Goal: Task Accomplishment & Management: Use online tool/utility

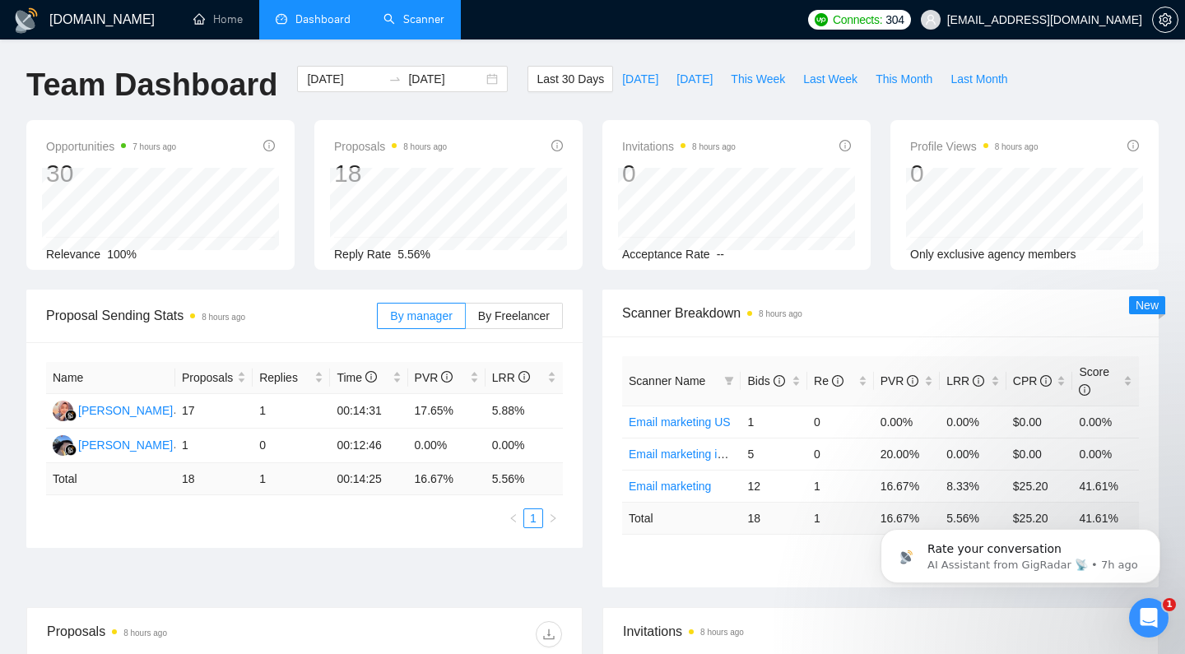
click at [409, 23] on link "Scanner" at bounding box center [413, 19] width 61 height 14
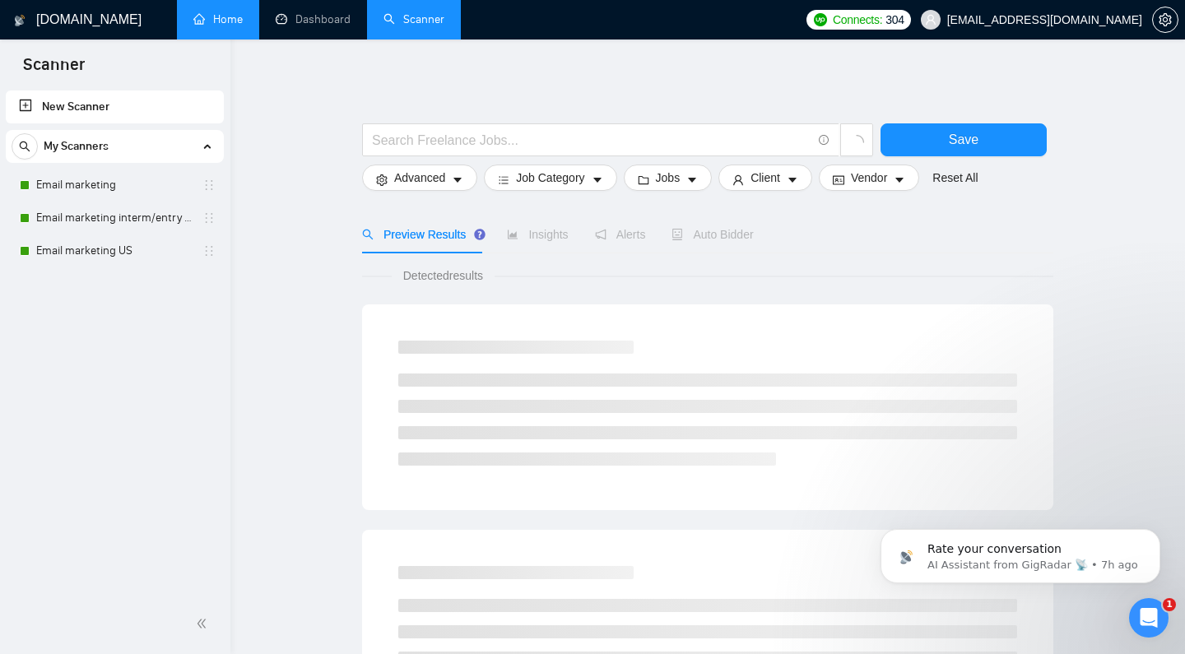
click at [222, 24] on link "Home" at bounding box center [217, 19] width 49 height 14
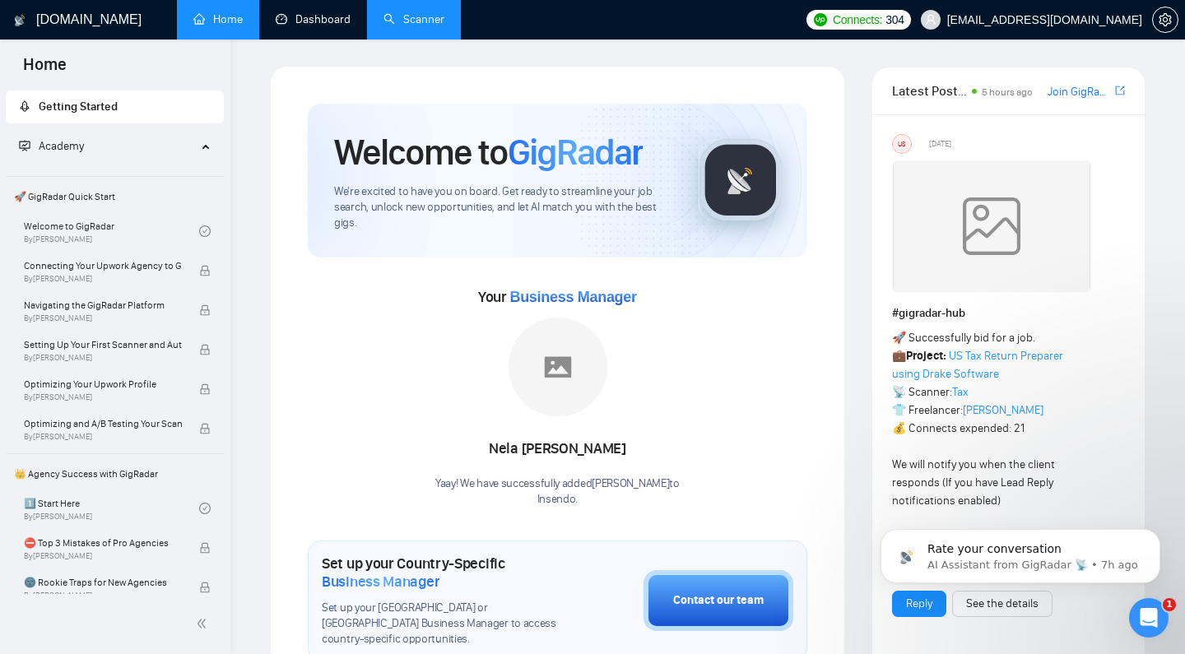
click at [406, 26] on link "Scanner" at bounding box center [413, 19] width 61 height 14
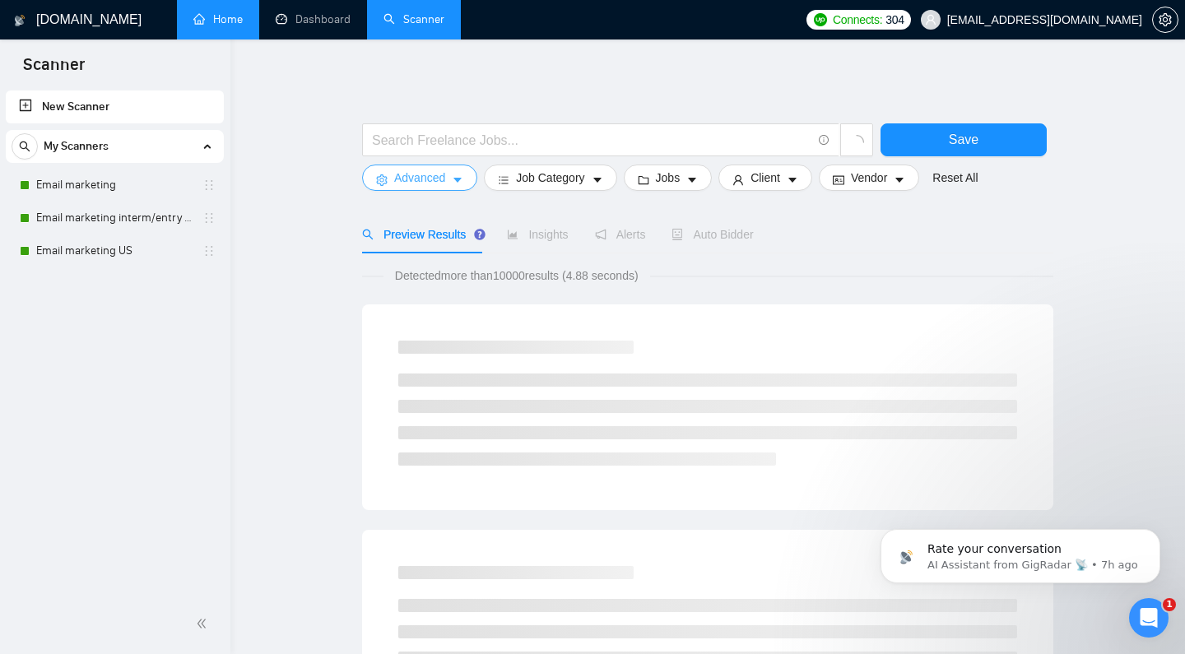
click at [454, 186] on icon "caret-down" at bounding box center [458, 180] width 12 height 12
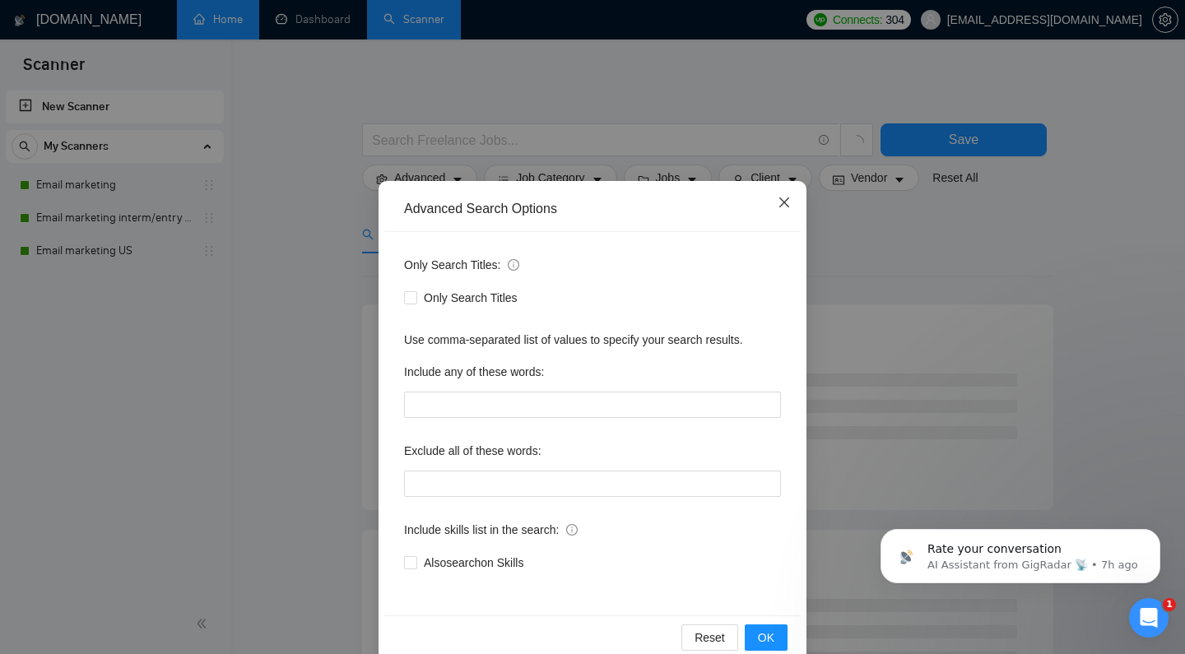
click at [773, 206] on span "Close" at bounding box center [784, 203] width 44 height 44
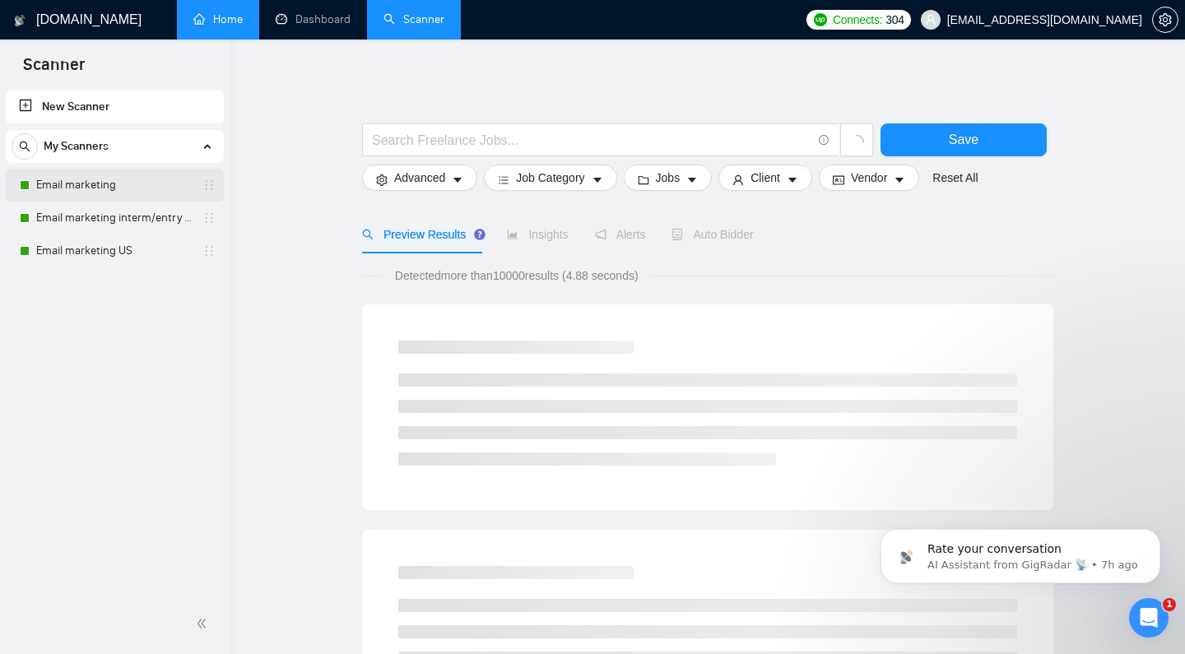
click at [126, 177] on link "Email marketing" at bounding box center [114, 185] width 156 height 33
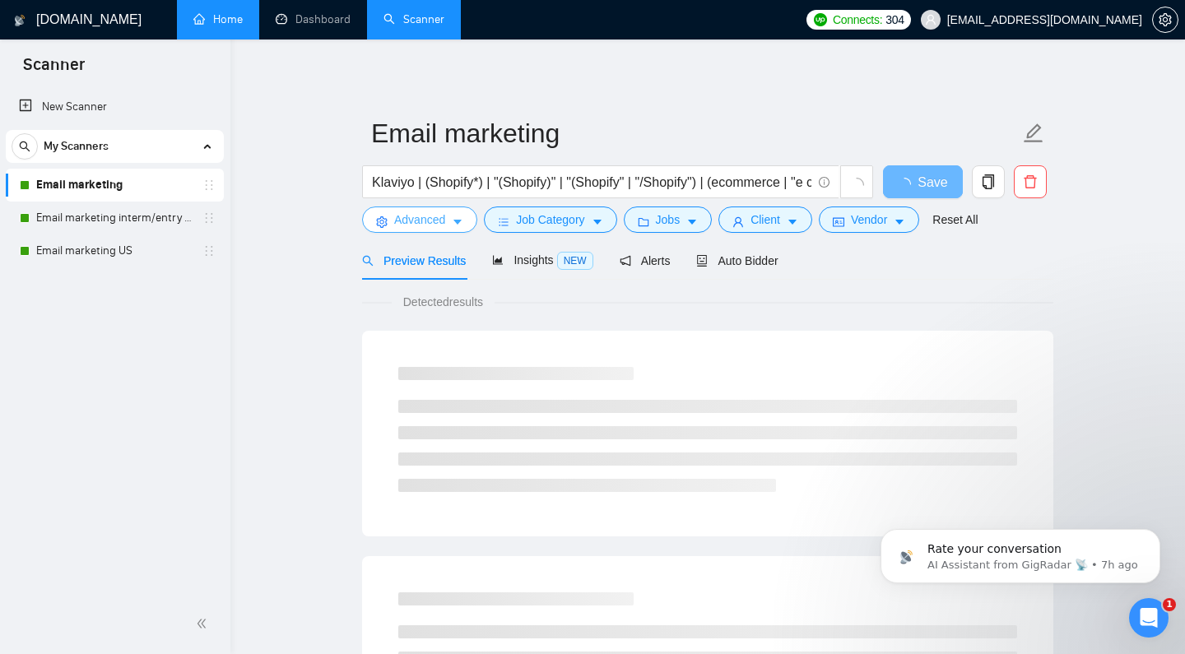
click at [433, 233] on button "Advanced" at bounding box center [419, 220] width 115 height 26
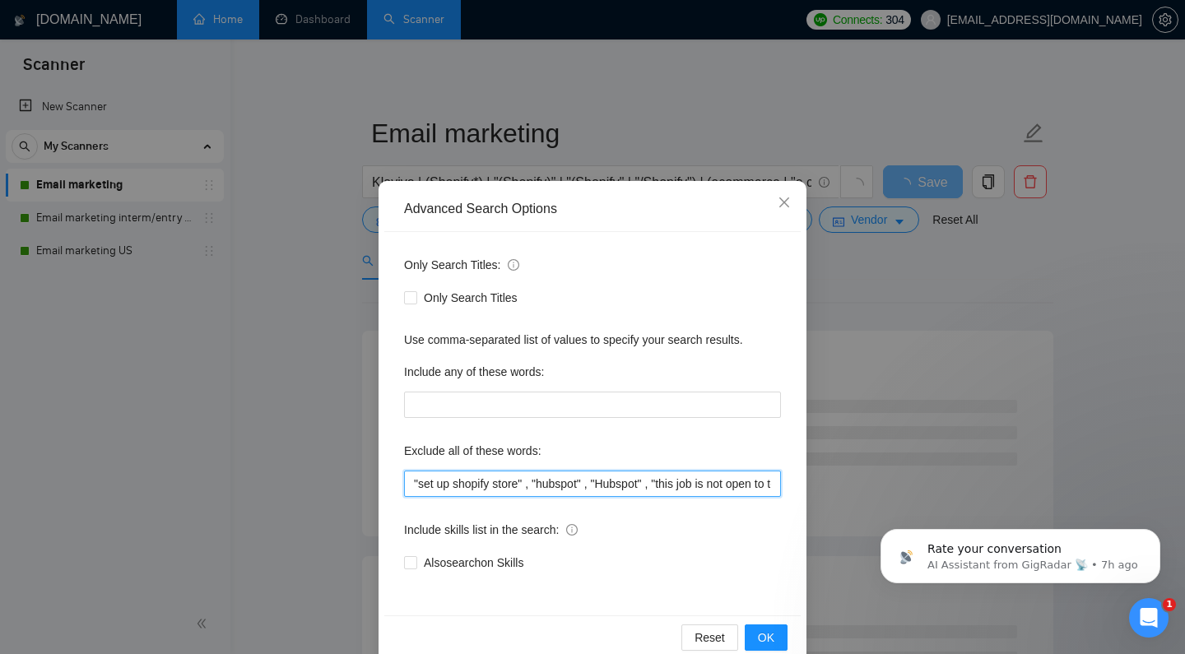
click at [408, 488] on input ""set up shopify store" , "hubspot" , "Hubspot" , "this job is not open to teams…" at bounding box center [592, 484] width 377 height 26
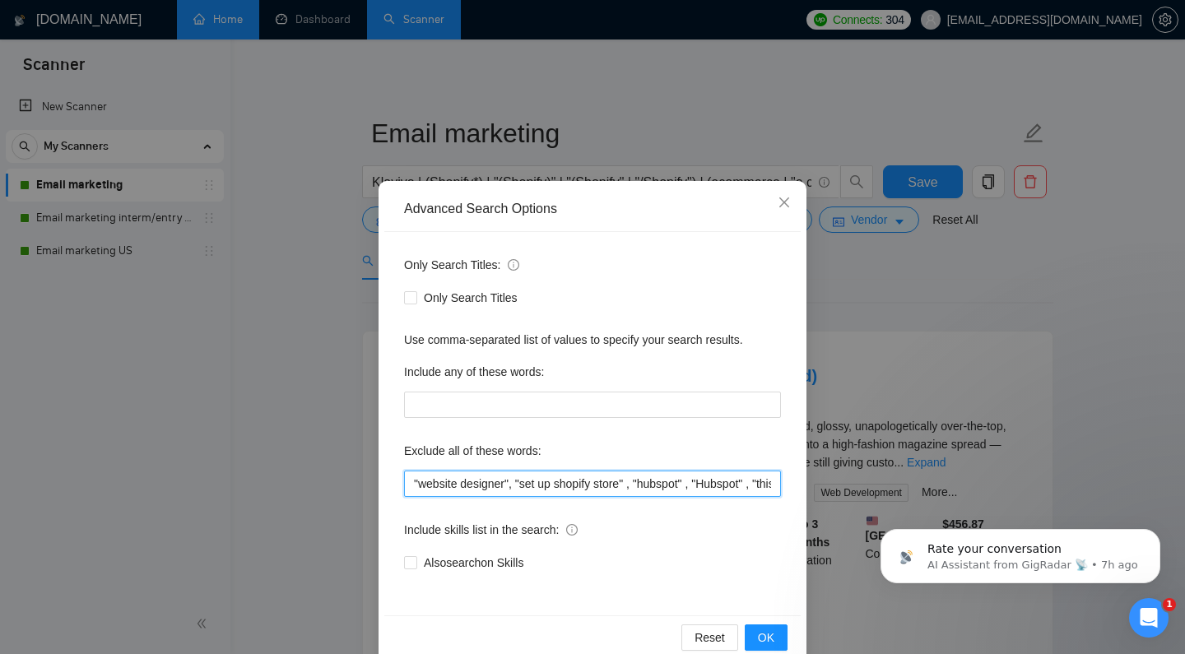
scroll to position [30, 0]
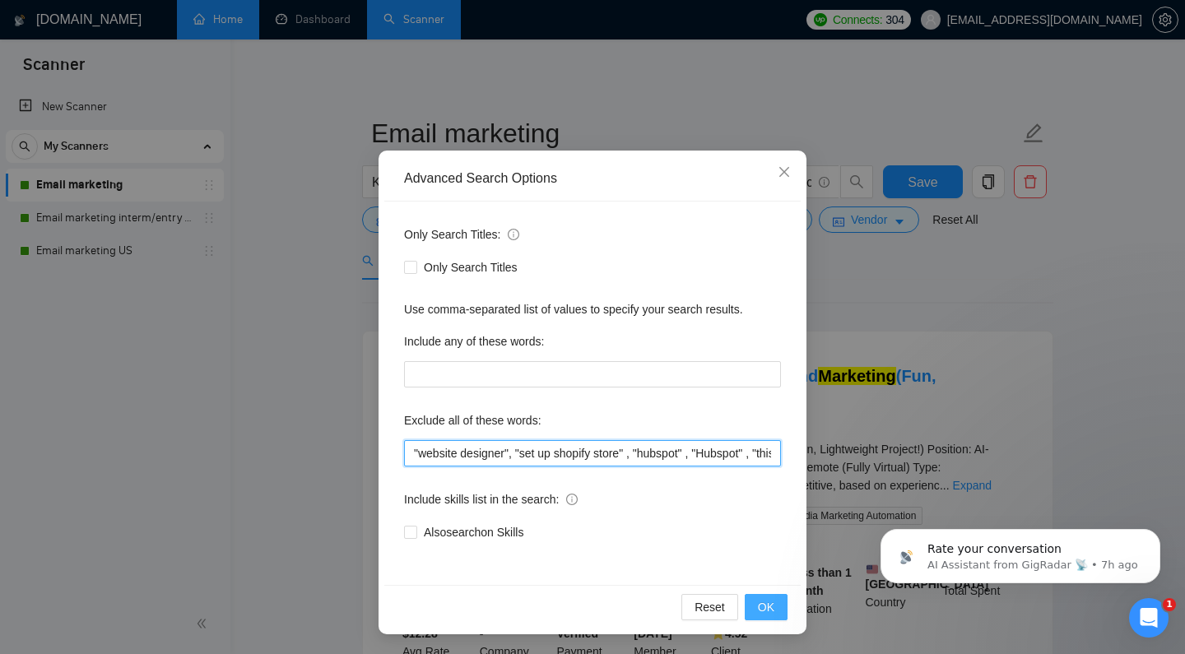
type input ""website designer", "set up shopify store" , "hubspot" , "Hubspot" , "this job …"
click at [758, 612] on span "OK" at bounding box center [766, 607] width 16 height 18
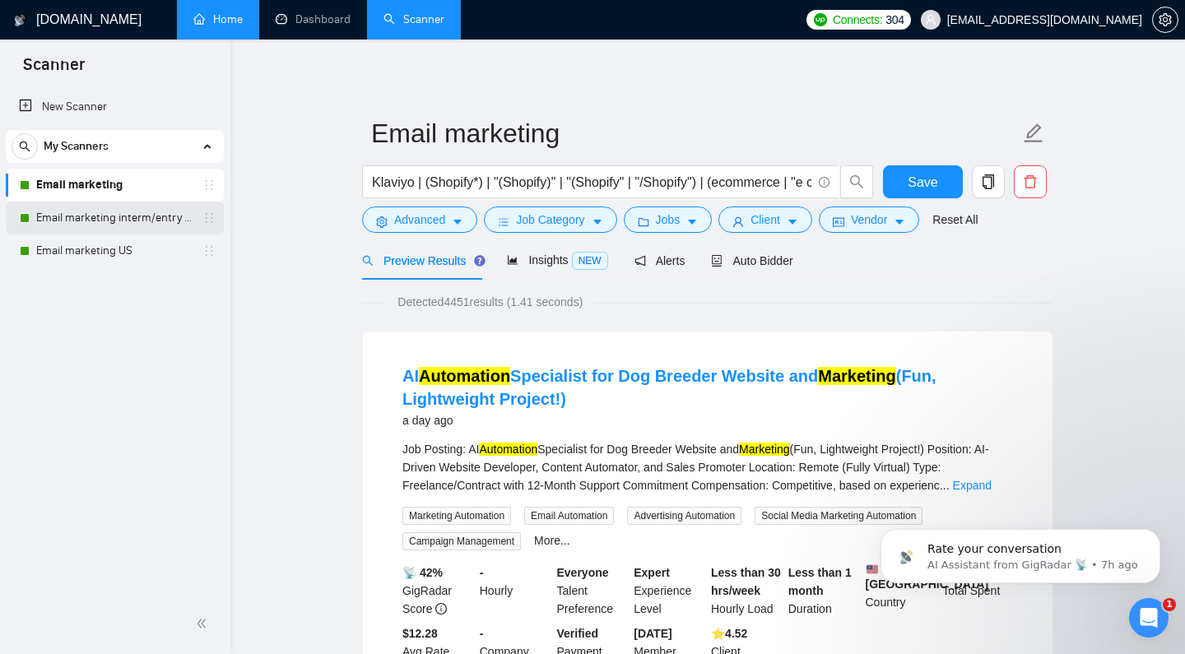
click at [138, 205] on link "Email marketing interm/entry level" at bounding box center [114, 218] width 156 height 33
click at [919, 193] on span "Save" at bounding box center [922, 182] width 30 height 21
click at [152, 217] on link "Email marketing interm/entry level" at bounding box center [114, 218] width 156 height 33
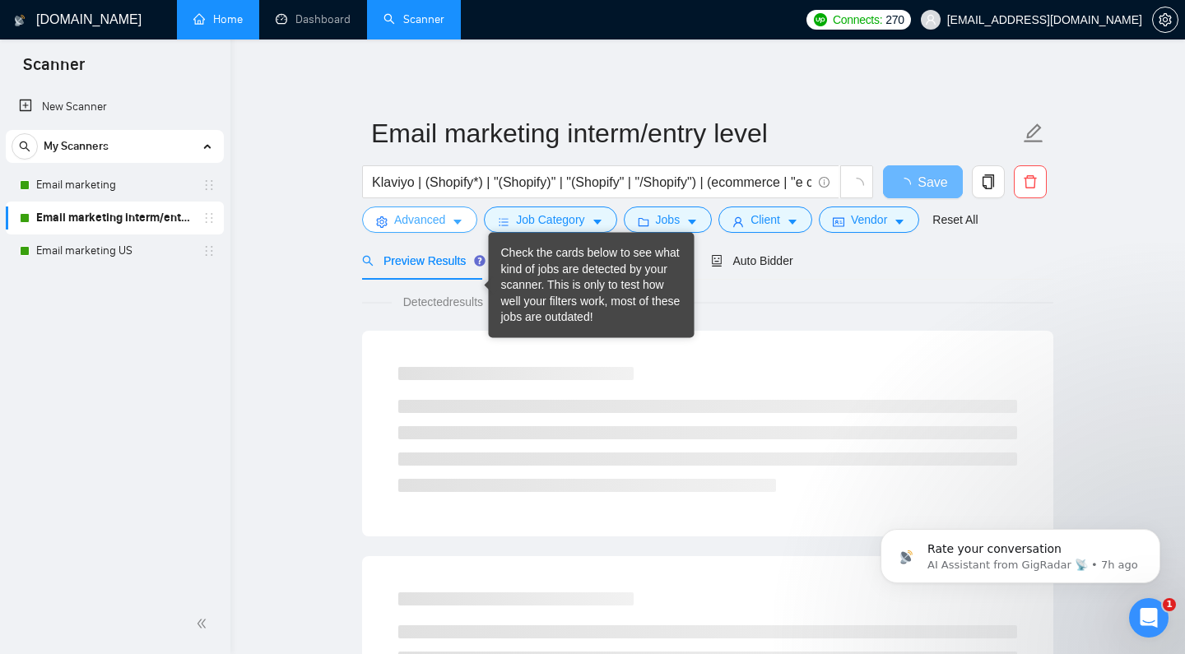
click at [452, 228] on icon "caret-down" at bounding box center [458, 222] width 12 height 12
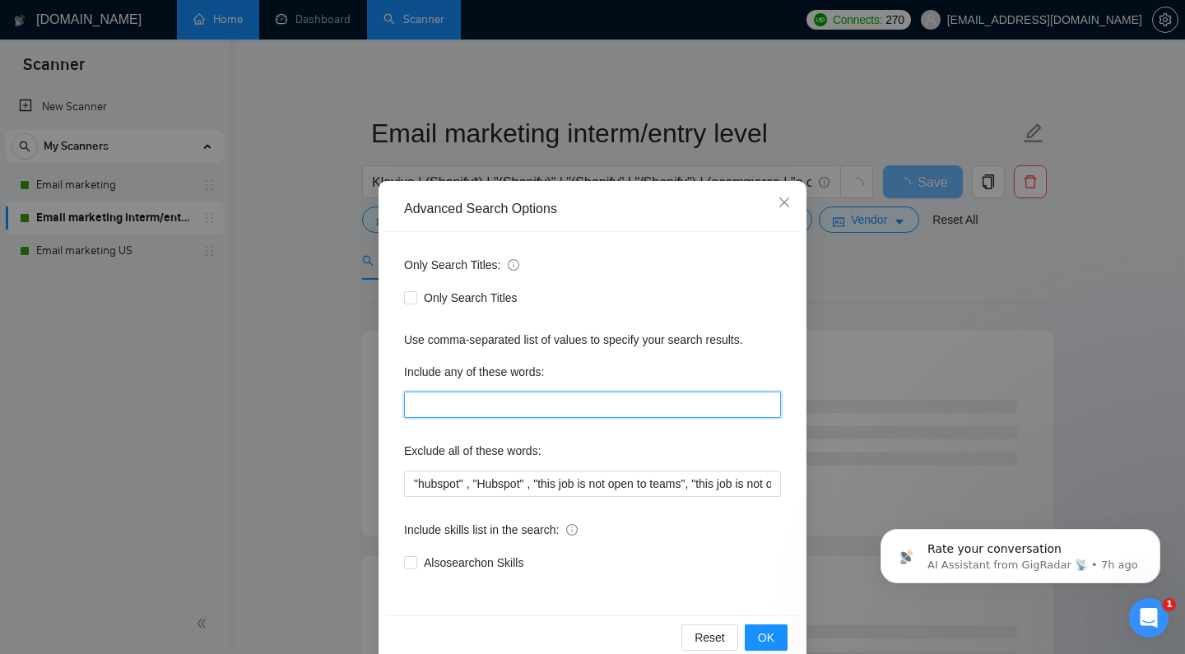
click at [466, 406] on input "text" at bounding box center [592, 405] width 377 height 26
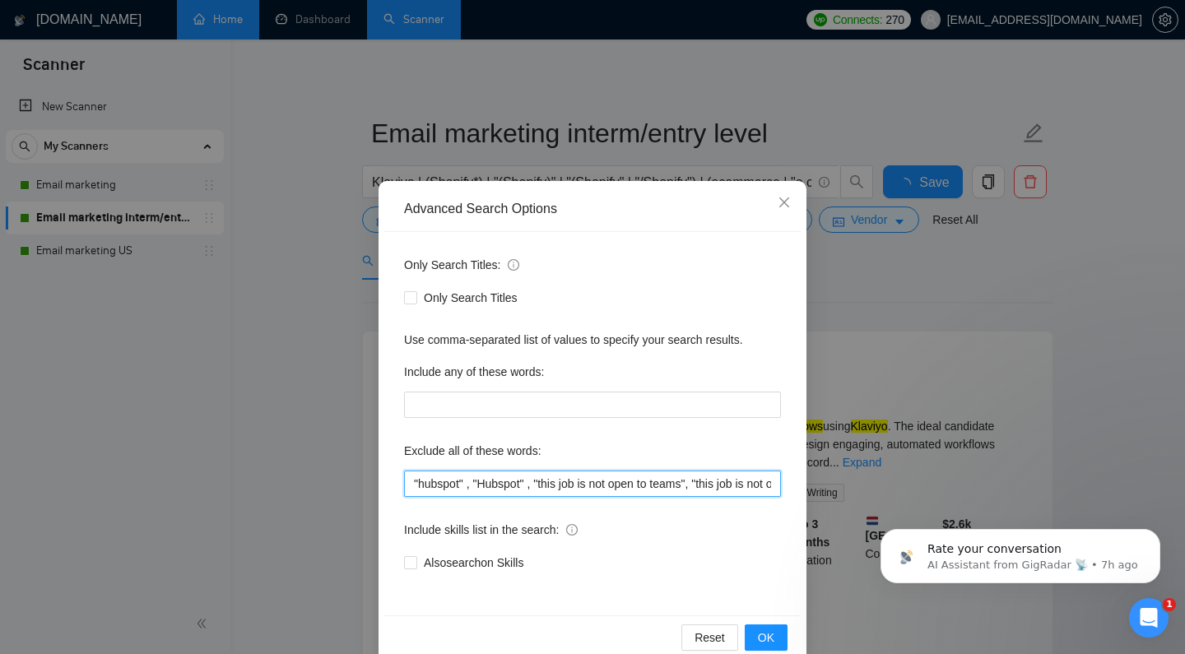
click at [450, 479] on input ""hubspot" , "Hubspot" , "this job is not open to teams", "this job is not open …" at bounding box center [592, 484] width 377 height 26
paste input ""website designer", "set up shopify store" ,"
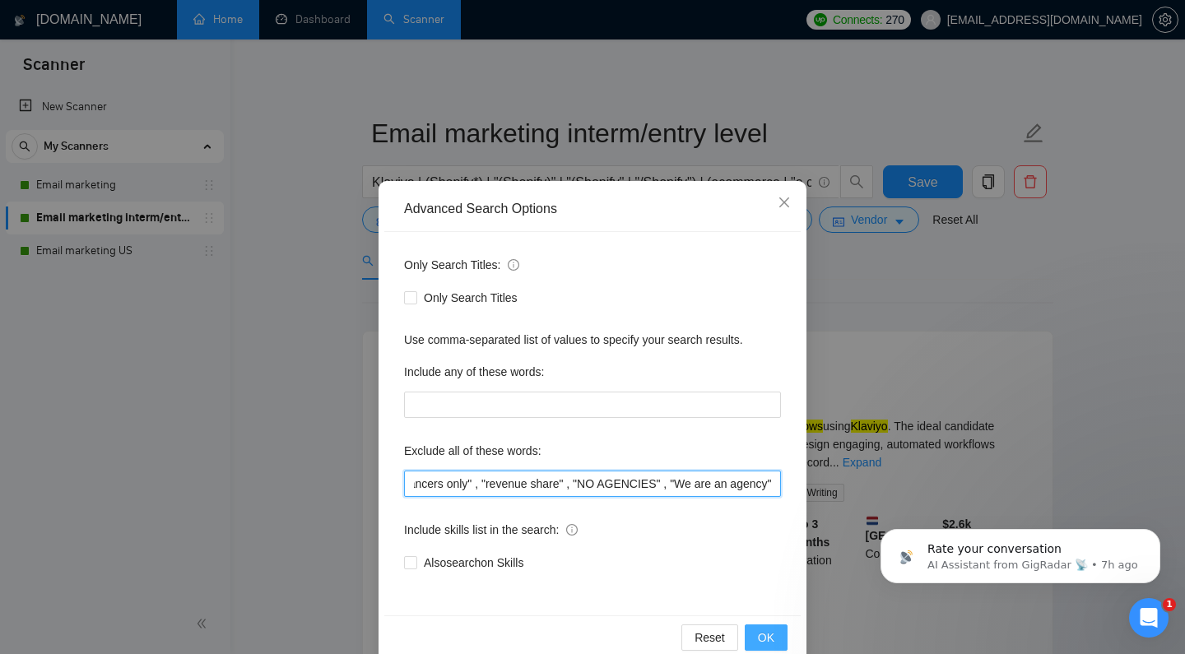
type input ""website designer", "set up shopify store" , "hubspot" , "Hubspot" , "this job …"
click at [758, 635] on span "OK" at bounding box center [766, 638] width 16 height 18
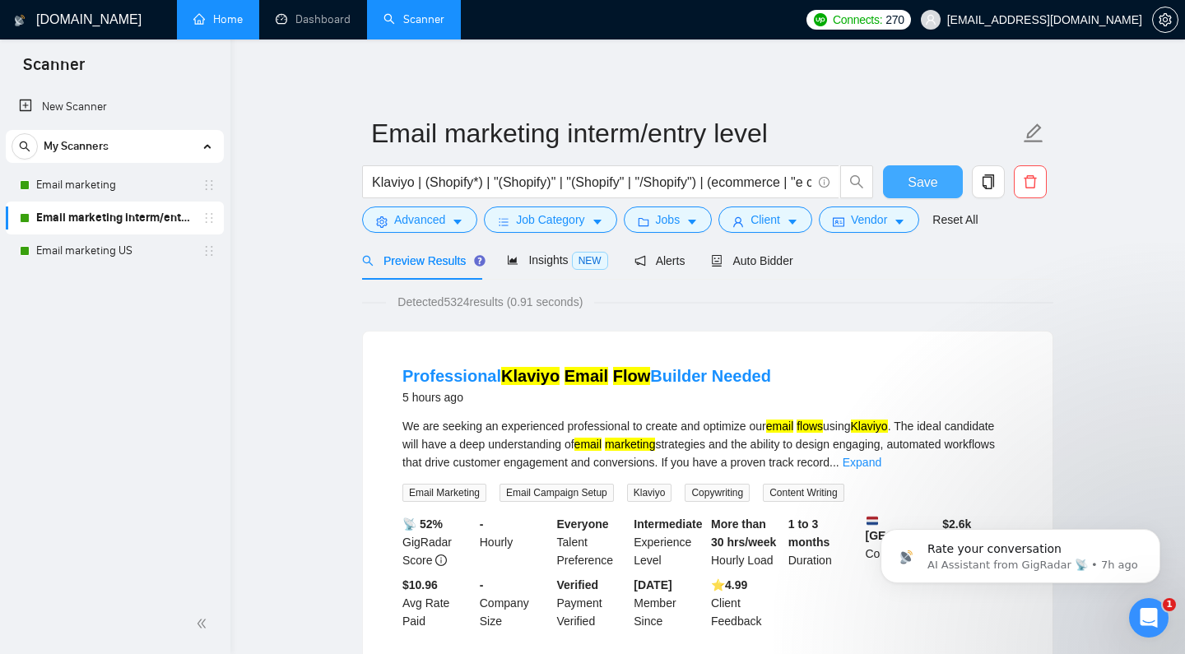
click at [907, 193] on span "Save" at bounding box center [922, 182] width 30 height 21
click at [113, 254] on link "Email marketing US" at bounding box center [114, 250] width 156 height 33
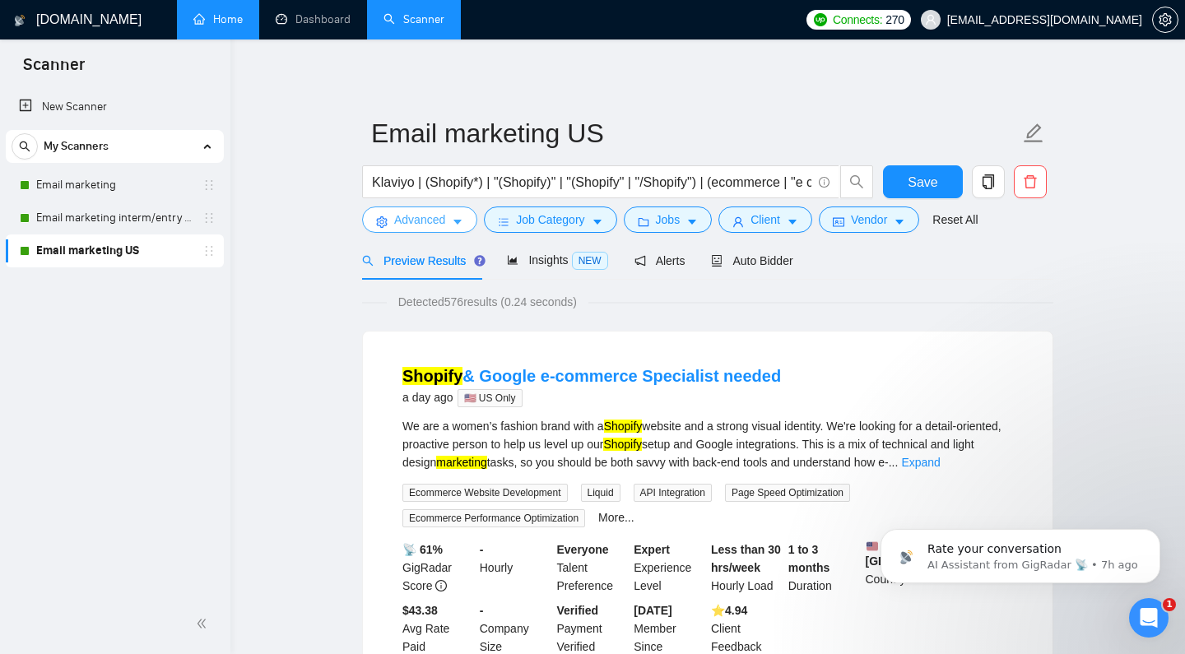
click at [413, 229] on span "Advanced" at bounding box center [419, 220] width 51 height 18
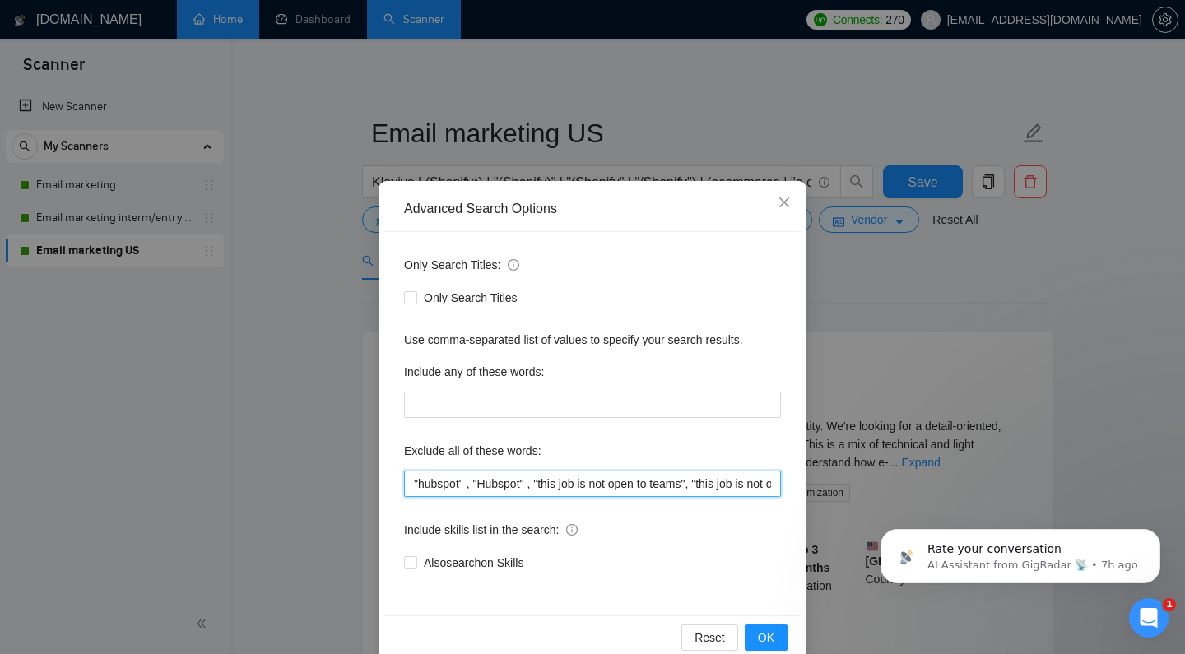
click at [511, 485] on input ""hubspot" , "Hubspot" , "this job is not open to teams", "this job is not open …" at bounding box center [592, 484] width 377 height 26
paste input ""website designer", "set up shopify store" ,"
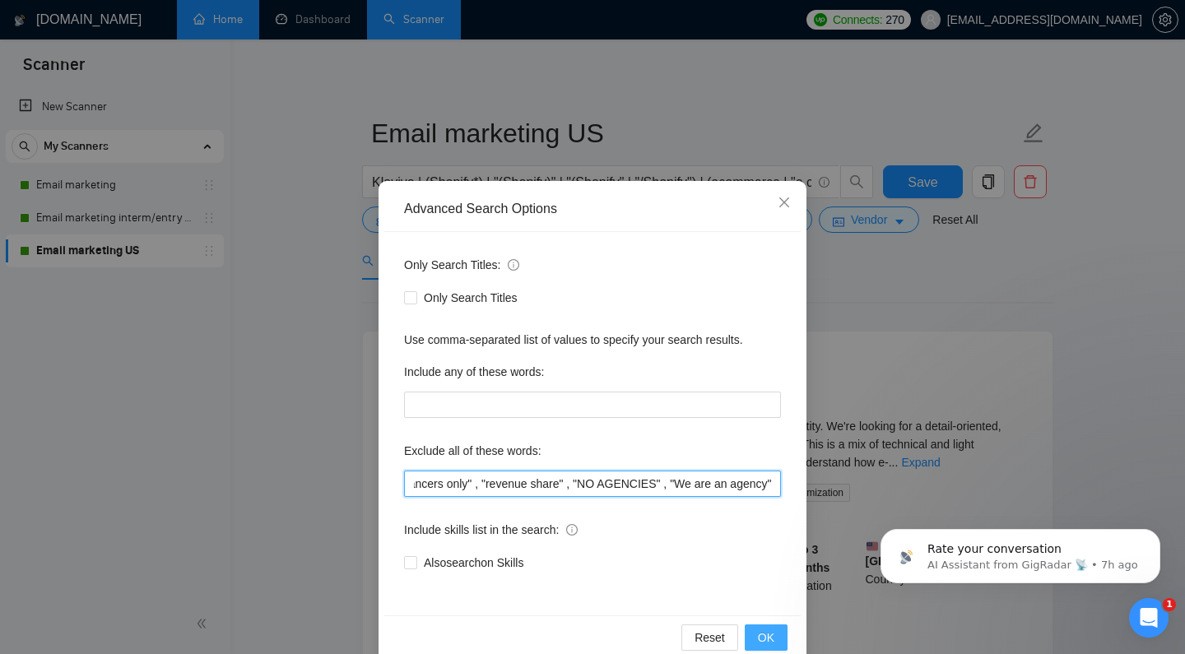
type input ""website designer", "set up shopify store" , "hubspot" , "Hubspot" , "this job …"
click at [745, 632] on button "OK" at bounding box center [766, 637] width 43 height 26
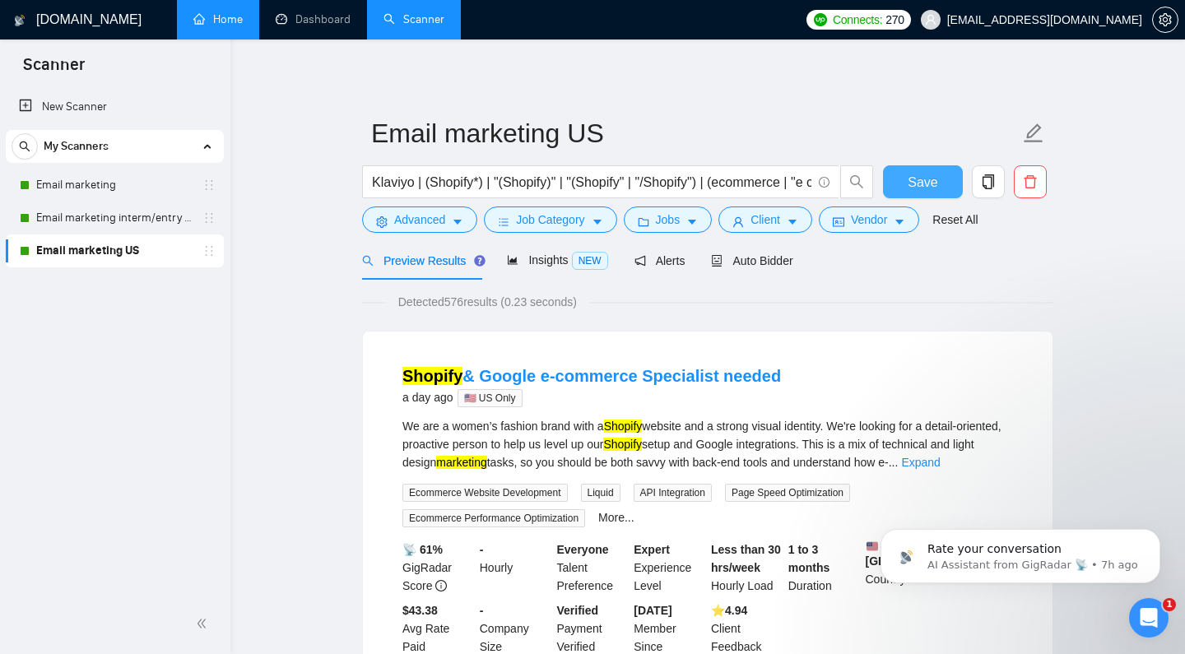
click at [922, 193] on span "Save" at bounding box center [922, 182] width 30 height 21
click at [146, 189] on link "Email marketing" at bounding box center [114, 185] width 156 height 33
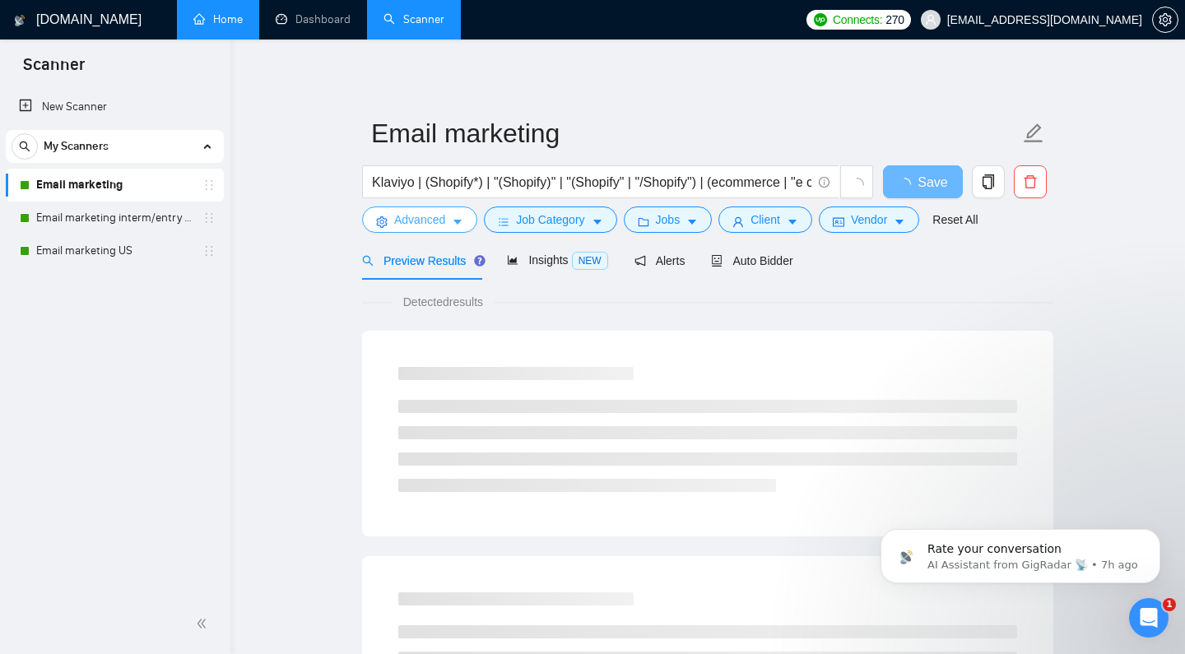
click at [417, 233] on button "Advanced" at bounding box center [419, 220] width 115 height 26
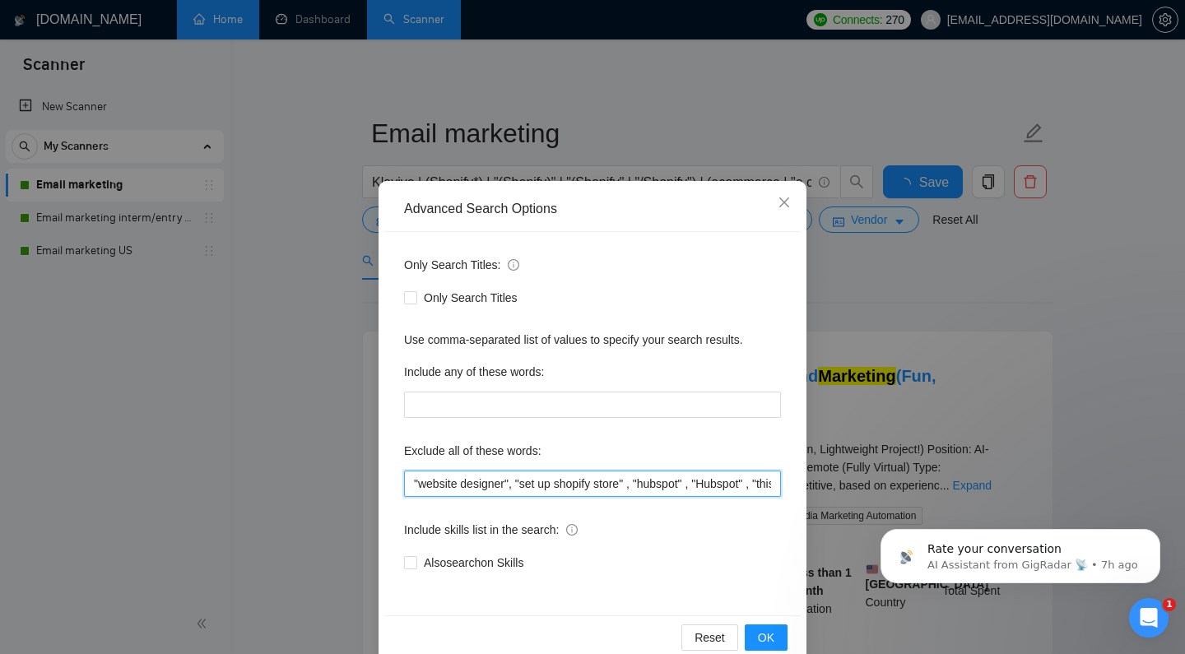
click at [411, 483] on input ""website designer", "set up shopify store" , "hubspot" , "Hubspot" , "this job …" at bounding box center [592, 484] width 377 height 26
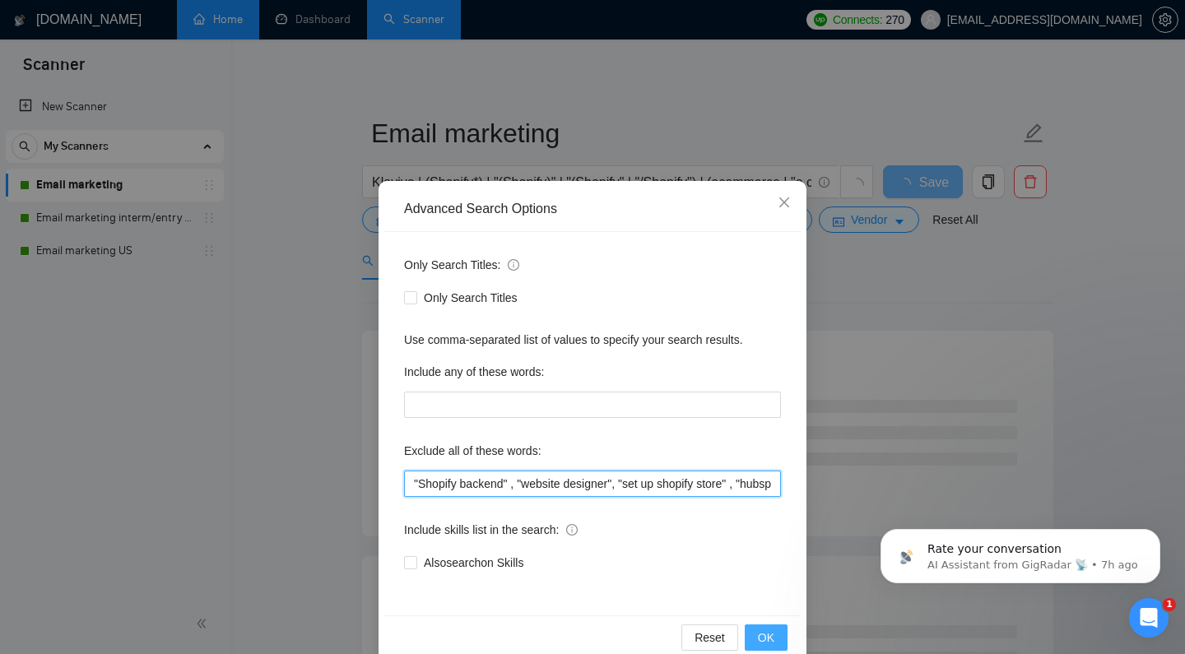
type input ""Shopify backend" , "website designer", "set up shopify store" , "hubspot" , "H…"
click at [758, 638] on span "OK" at bounding box center [766, 638] width 16 height 18
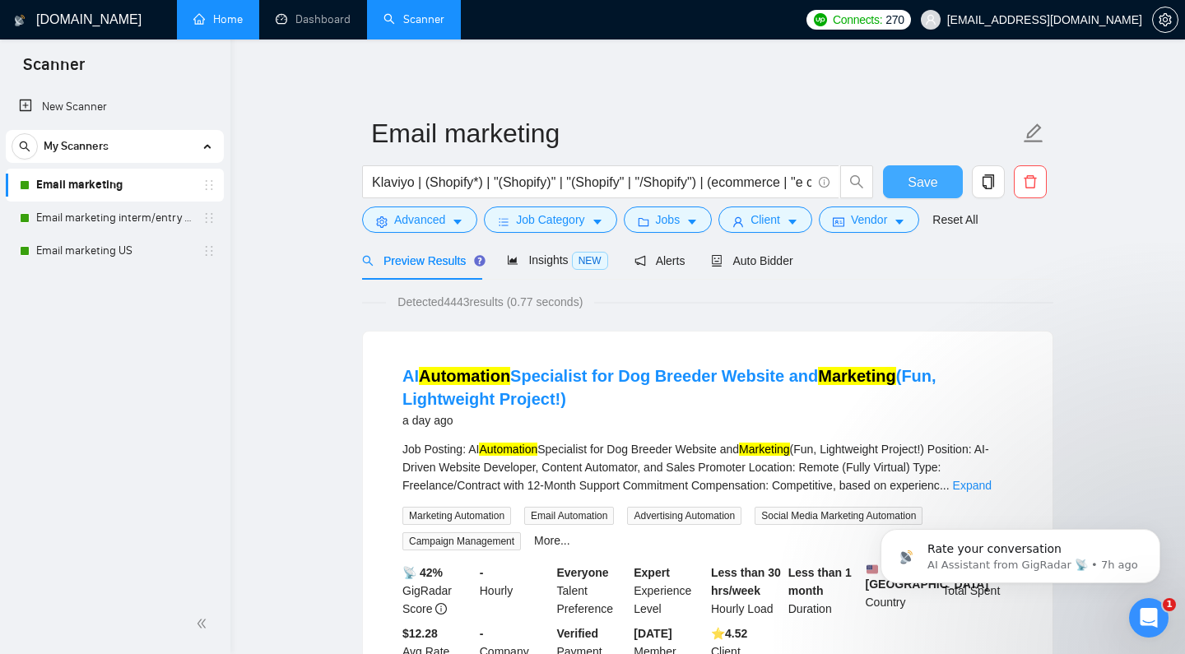
click at [907, 193] on span "Save" at bounding box center [922, 182] width 30 height 21
click at [77, 222] on link "Email marketing interm/entry level" at bounding box center [114, 218] width 156 height 33
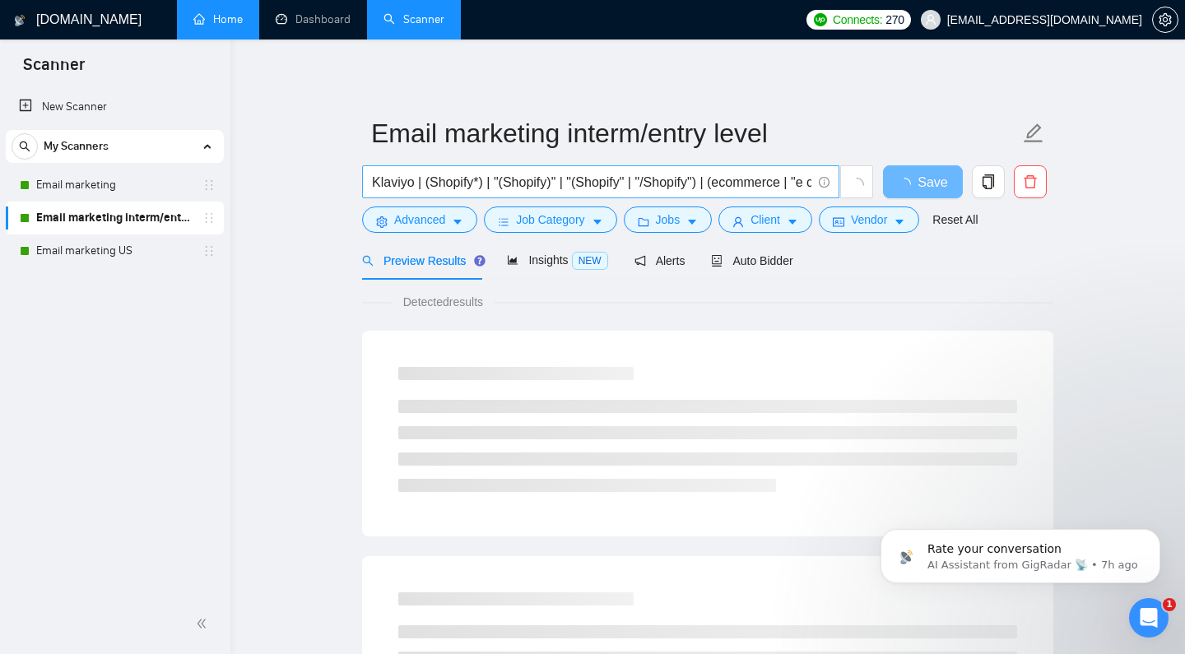
click at [472, 193] on input "Klaviyo | (Shopify*) | "(Shopify)" | "(Shopify" | "/Shopify") | (ecommerce | "e…" at bounding box center [591, 182] width 439 height 21
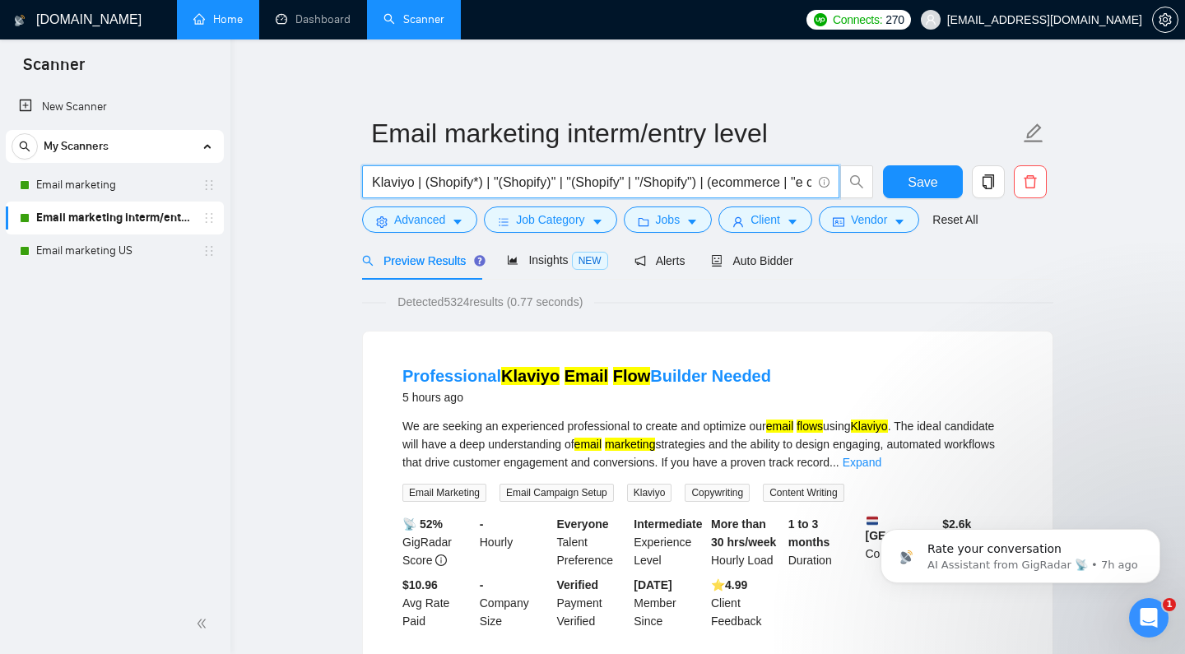
paste input ""Shopify backend" , "website designer", "set up shopify store" , "hubspot" , "H…"
type input "Klaviyo | (Shopify*) | "(Shopify)" | "(Shopify" | "/Shopify") | (ecommerce | "e…"
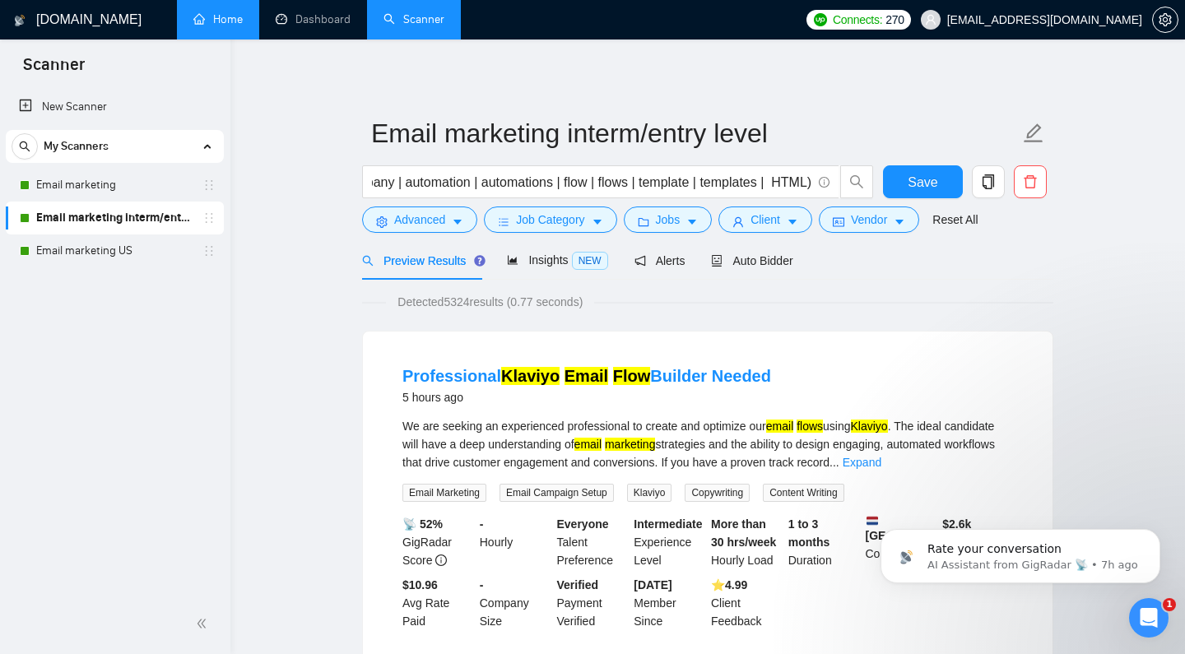
scroll to position [0, 0]
click at [411, 229] on span "Advanced" at bounding box center [419, 220] width 51 height 18
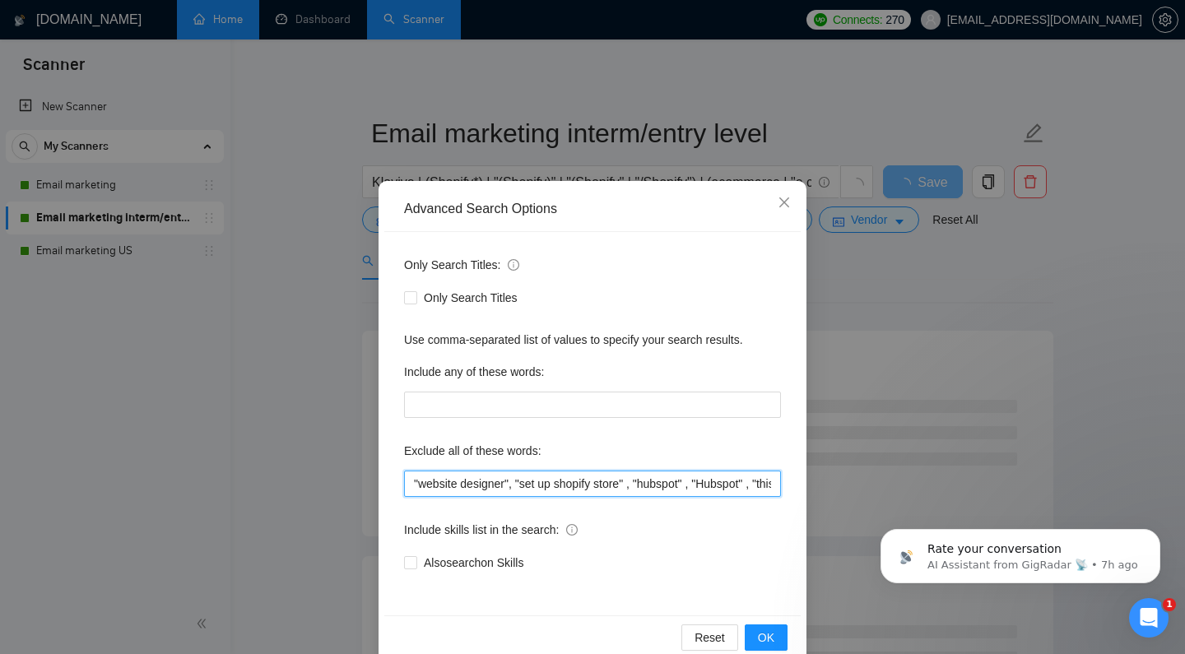
click at [465, 484] on input ""website designer", "set up shopify store" , "hubspot" , "Hubspot" , "this job …" at bounding box center [592, 484] width 377 height 26
paste input ""Shopify backend" ,"
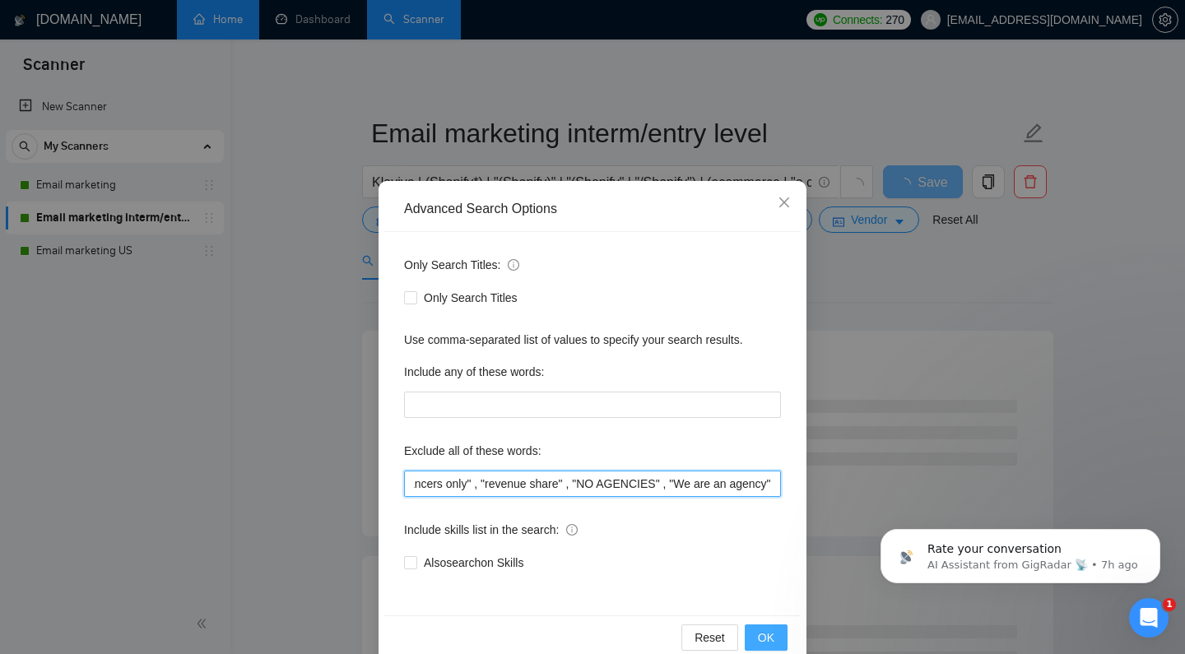
type input ""Shopify backend" , "website designer", "set up shopify store" , "hubspot" , "H…"
click at [758, 638] on span "OK" at bounding box center [766, 638] width 16 height 18
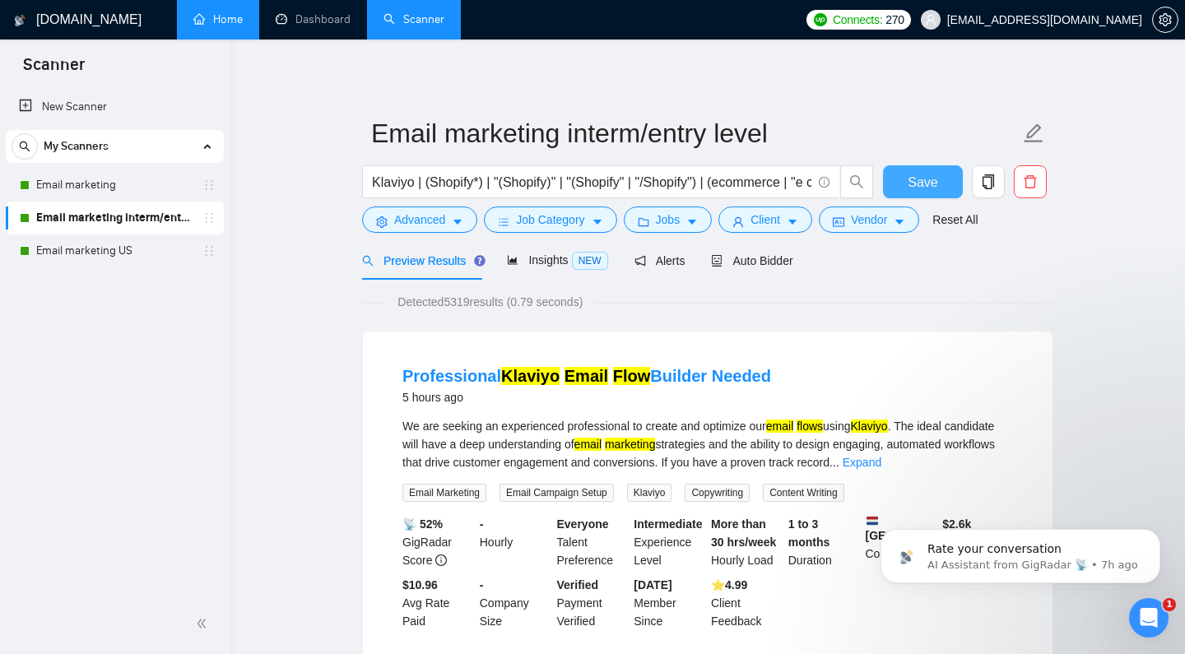
click at [914, 193] on span "Save" at bounding box center [922, 182] width 30 height 21
click at [163, 247] on link "Email marketing US" at bounding box center [114, 250] width 156 height 33
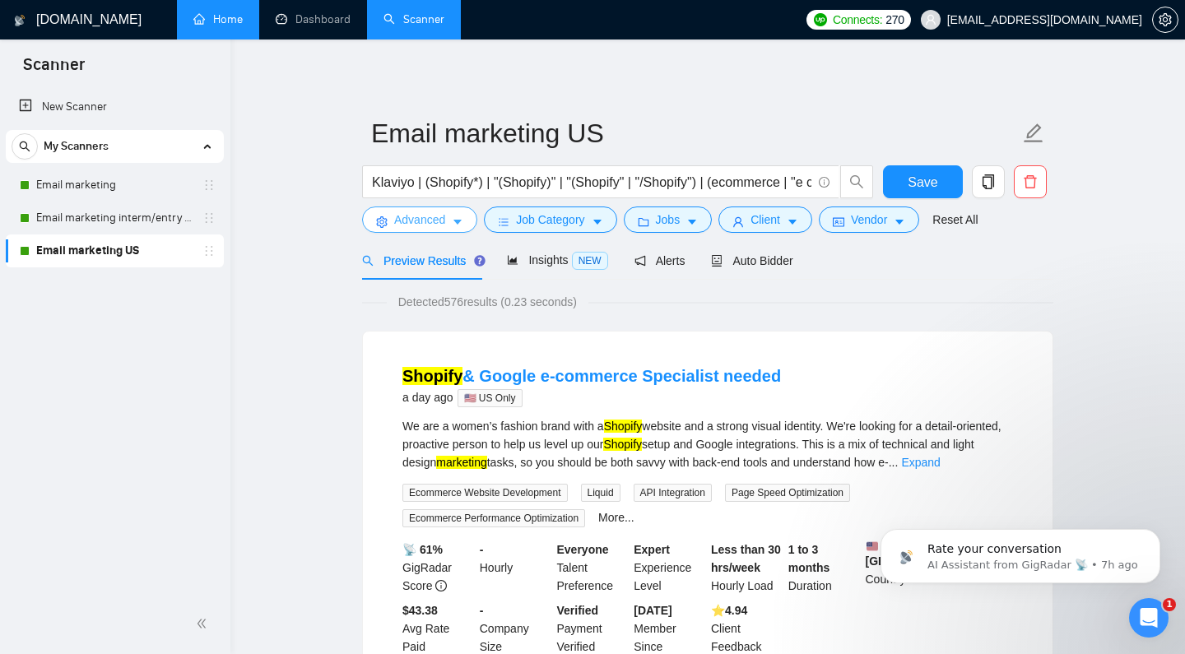
click at [441, 233] on button "Advanced" at bounding box center [419, 220] width 115 height 26
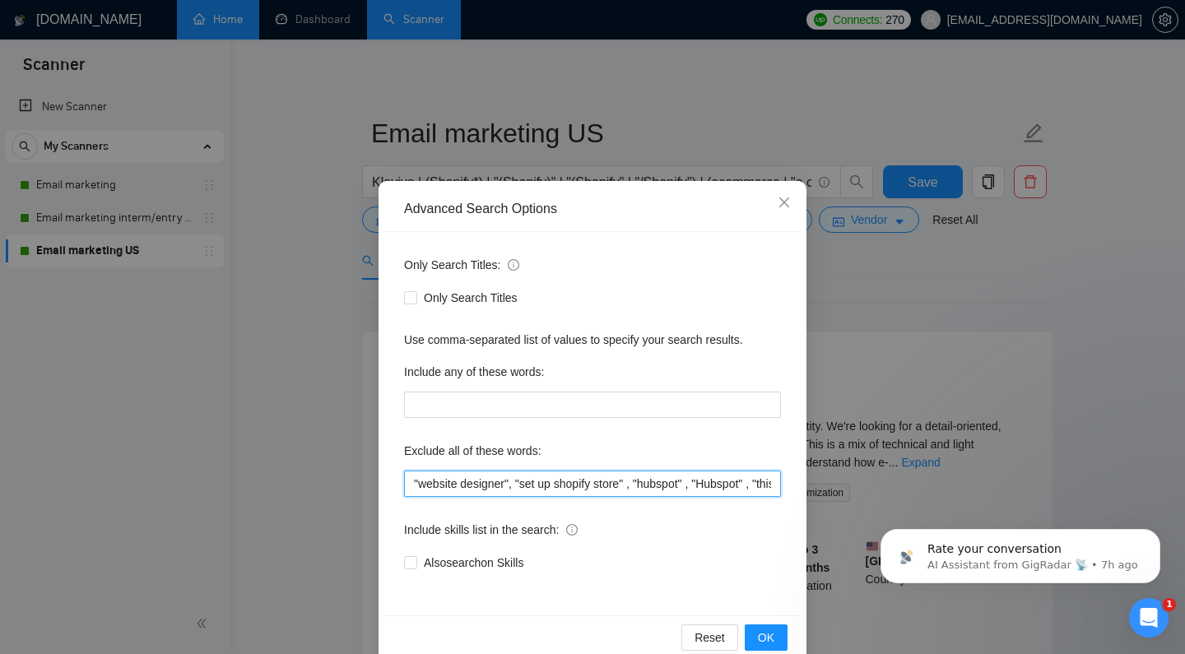
click at [463, 480] on input ""website designer", "set up shopify store" , "hubspot" , "Hubspot" , "this job …" at bounding box center [592, 484] width 377 height 26
paste input ""Shopify backend" ,"
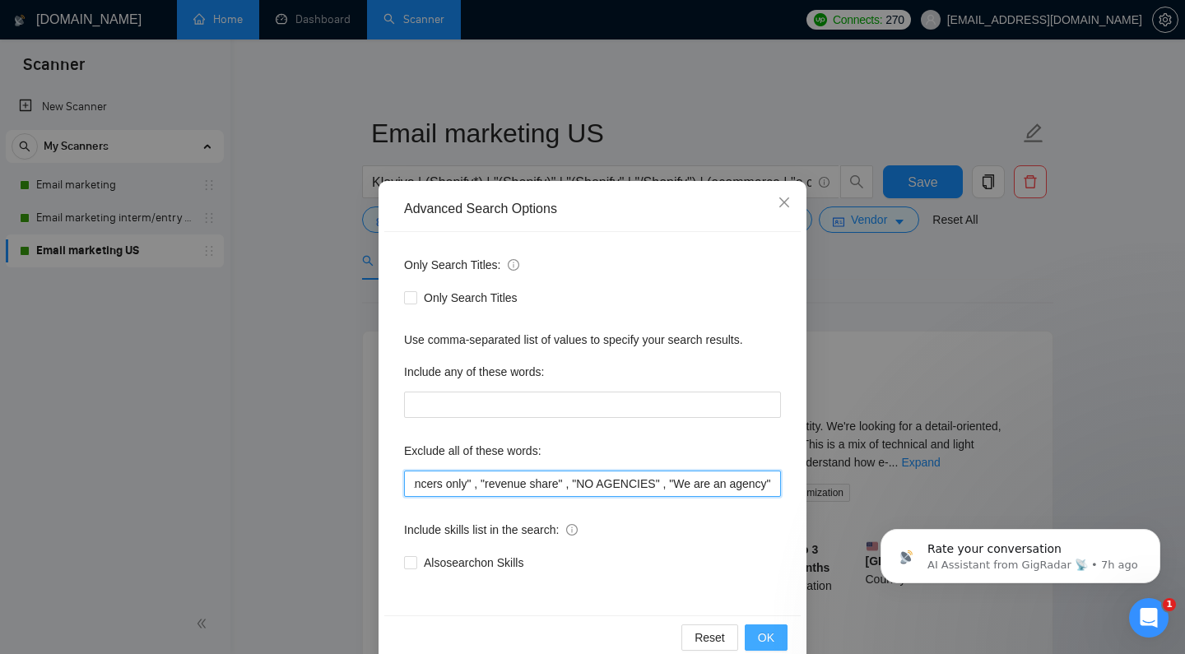
type input ""Shopify backend" , "website designer", "set up shopify store" , "hubspot" , "H…"
click at [758, 638] on span "OK" at bounding box center [766, 638] width 16 height 18
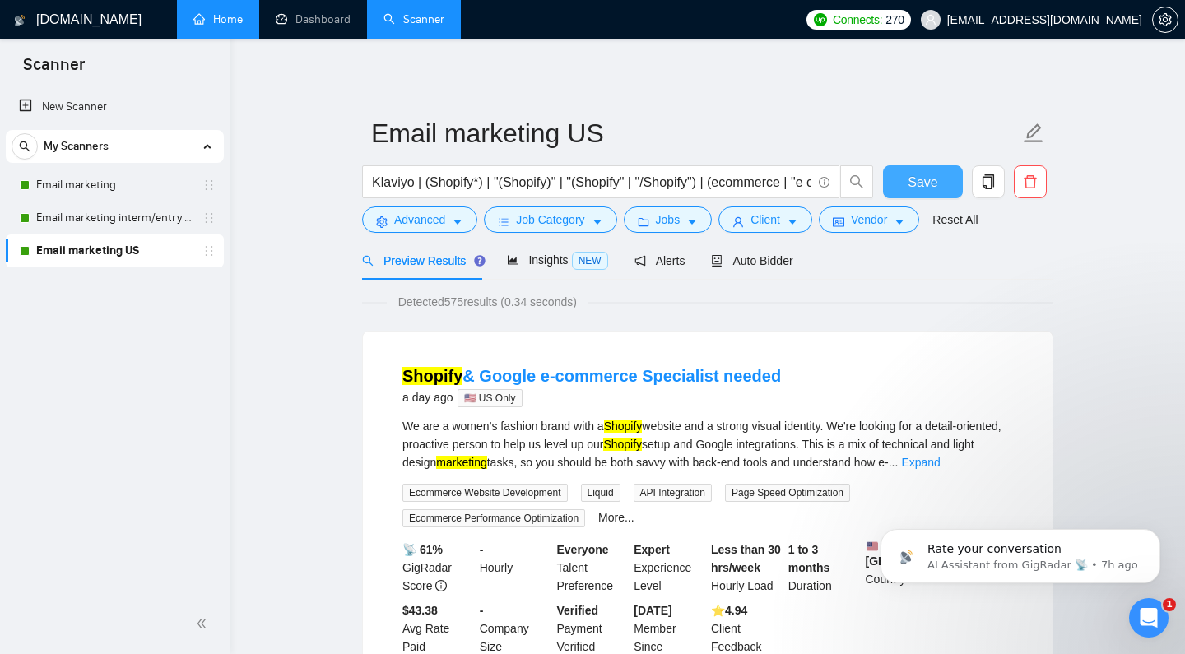
click at [907, 193] on span "Save" at bounding box center [922, 182] width 30 height 21
click at [128, 179] on link "Email marketing" at bounding box center [114, 185] width 156 height 33
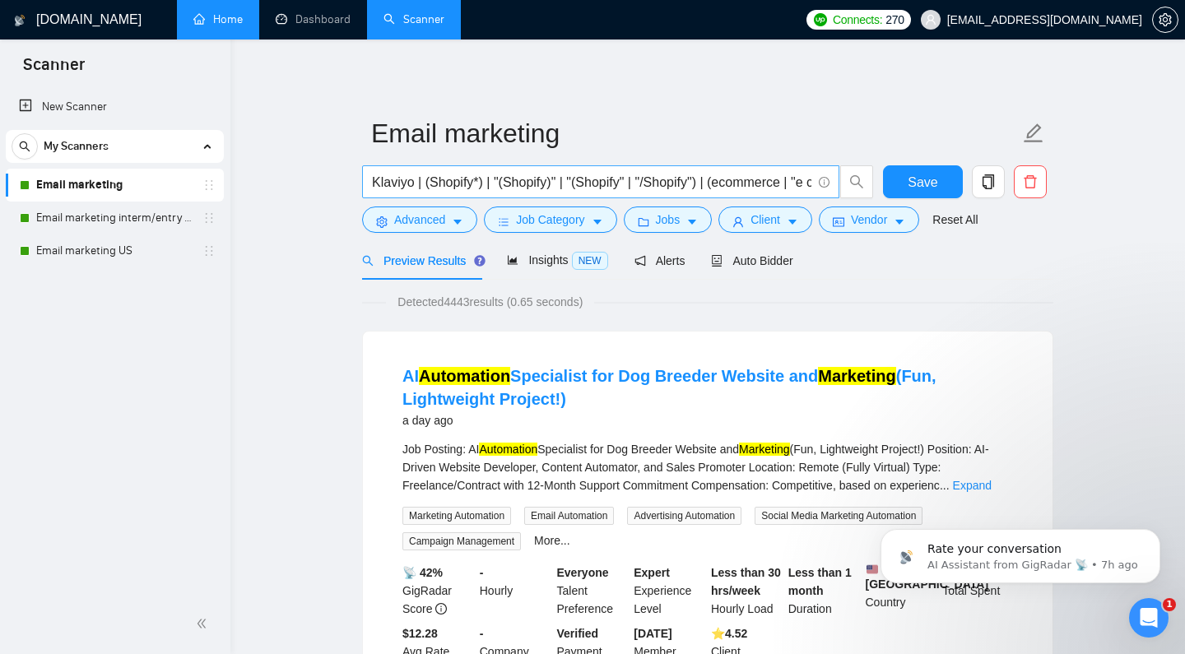
click at [713, 193] on input "Klaviyo | (Shopify*) | "(Shopify)" | "(Shopify" | "/Shopify") | (ecommerce | "e…" at bounding box center [591, 182] width 439 height 21
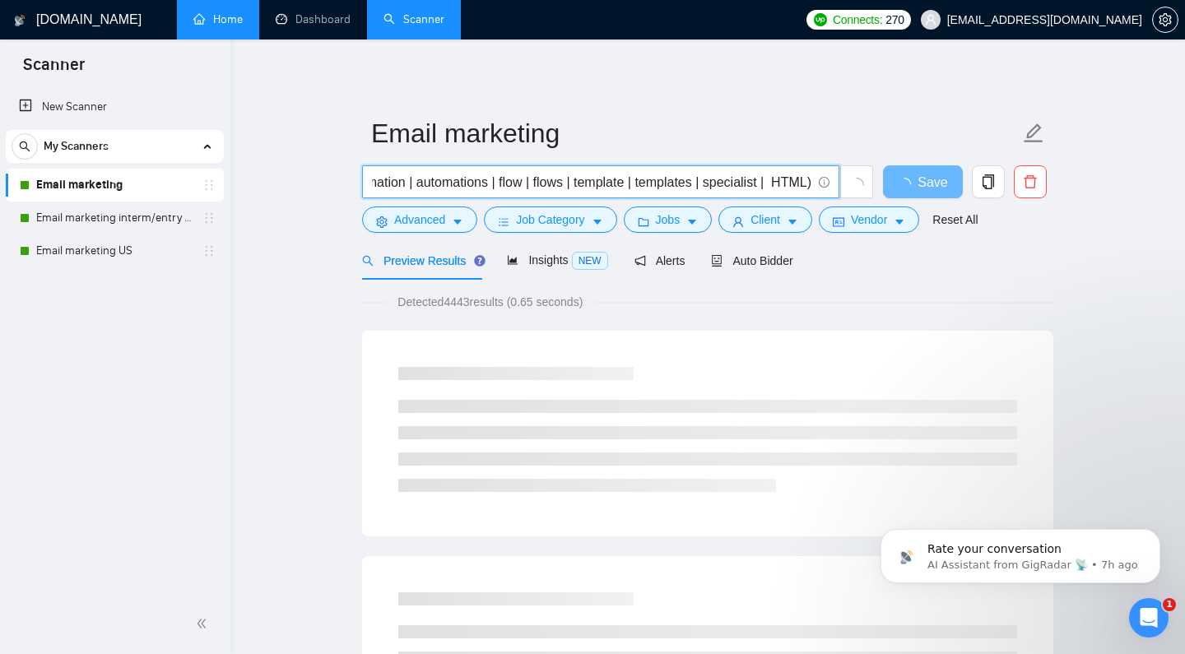
click at [765, 193] on input "Klaviyo | (Shopify*) | "(Shopify)" | "(Shopify" | "/Shopify") | (ecommerce | "e…" at bounding box center [591, 182] width 439 height 21
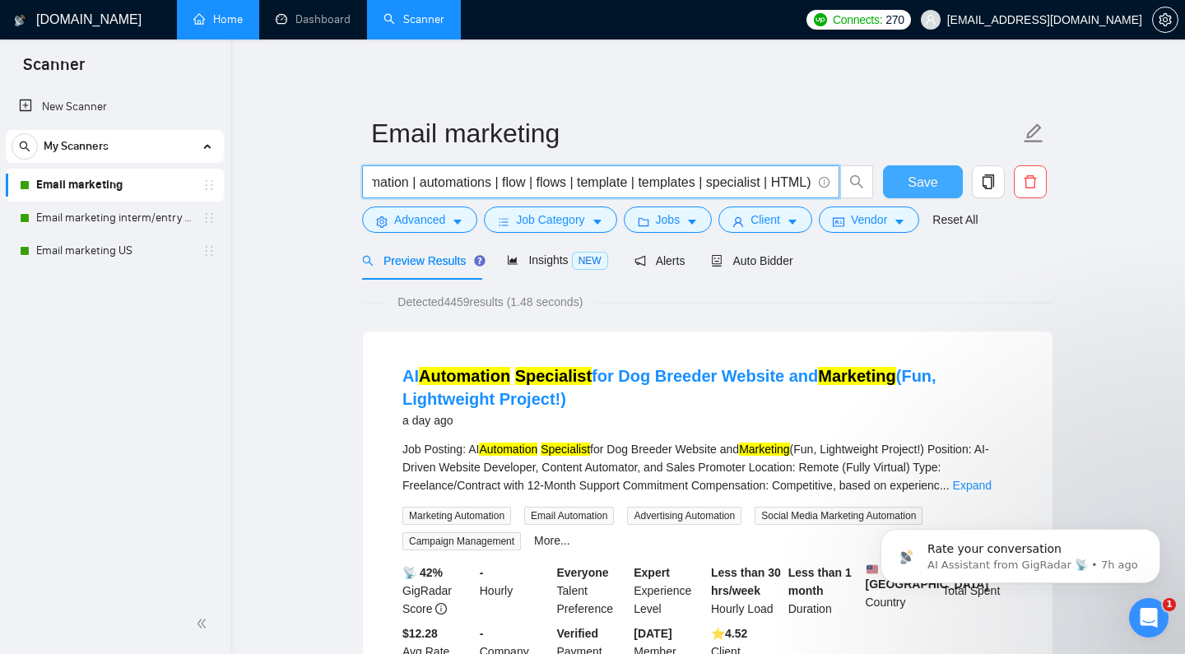
type input "Klaviyo | (Shopify*) | "(Shopify)" | "(Shopify" | "/Shopify") | (ecommerce | "e…"
click at [909, 193] on span "Save" at bounding box center [922, 182] width 30 height 21
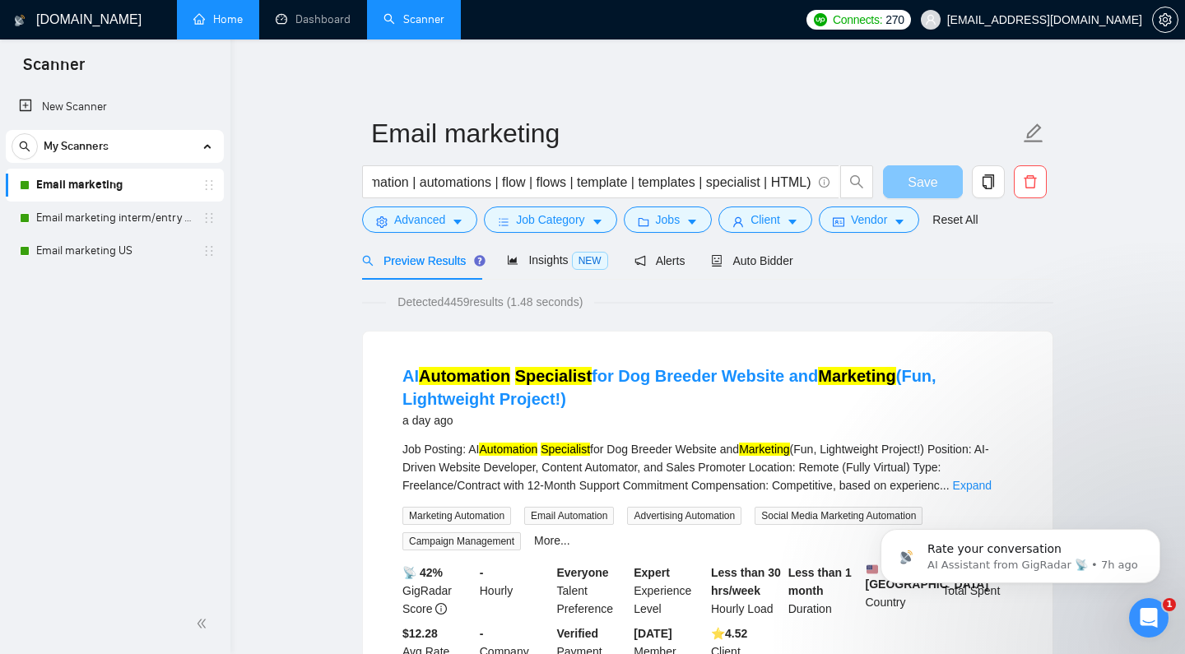
scroll to position [0, 0]
click at [717, 193] on input "Klaviyo | (Shopify*) | "(Shopify)" | "(Shopify" | "/Shopify") | (ecommerce | "e…" at bounding box center [591, 182] width 439 height 21
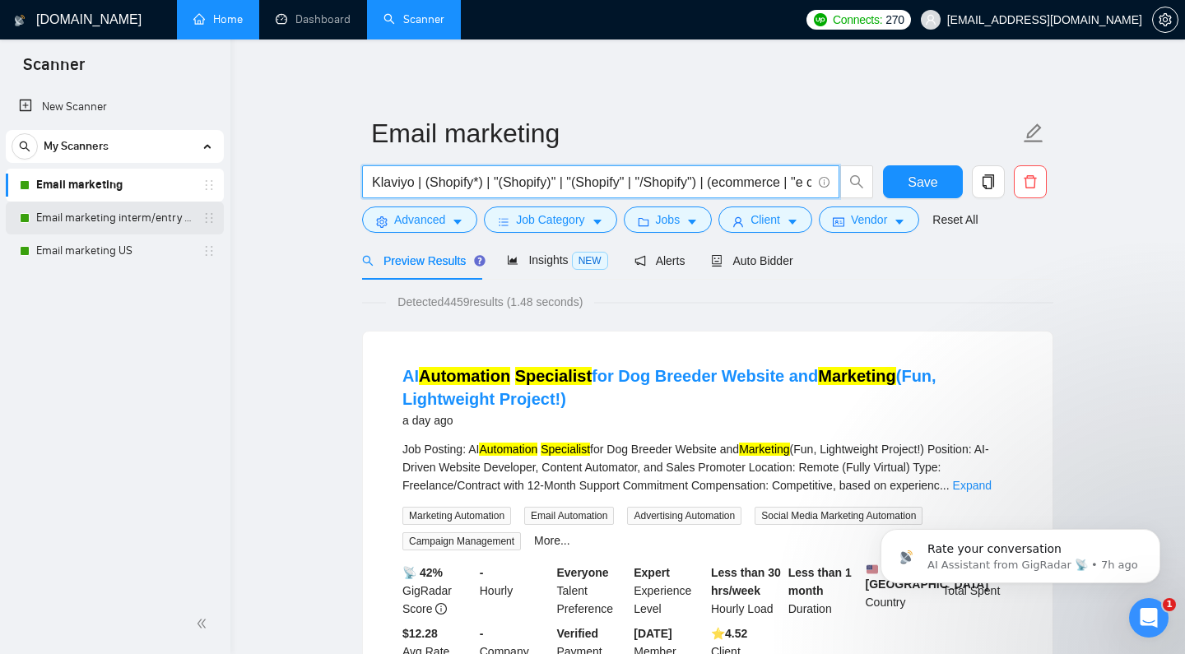
click at [160, 223] on link "Email marketing interm/entry level" at bounding box center [114, 218] width 156 height 33
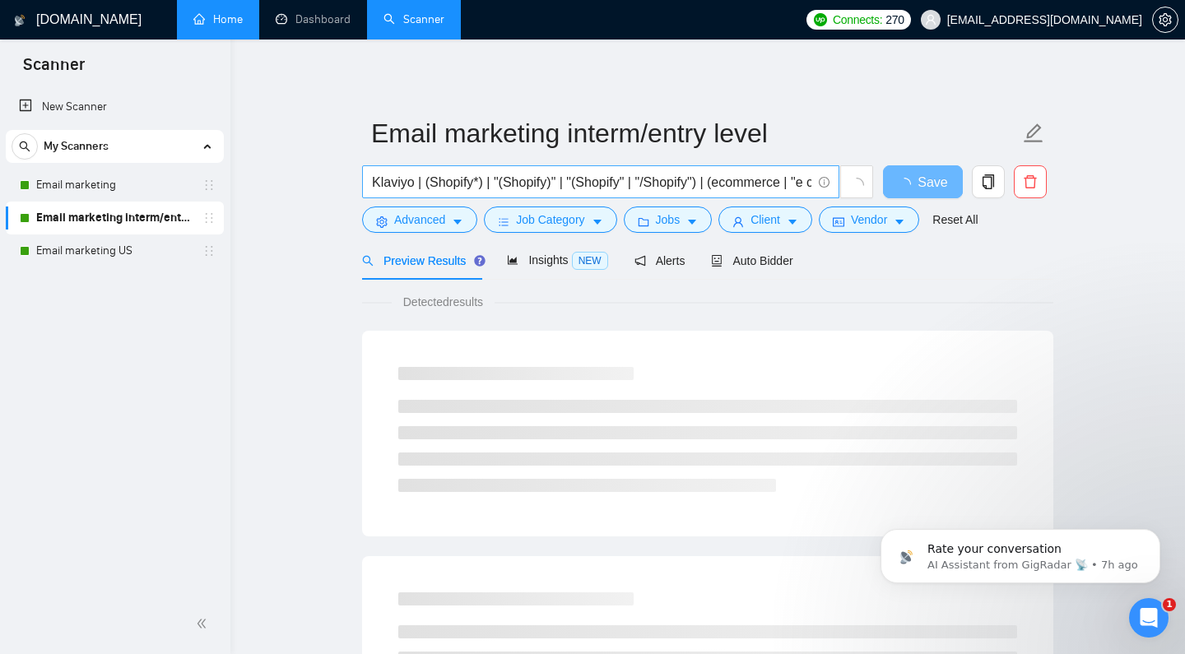
click at [683, 193] on input "Klaviyo | (Shopify*) | "(Shopify)" | "(Shopify" | "/Shopify") | (ecommerce | "e…" at bounding box center [591, 182] width 439 height 21
paste input "specialist |"
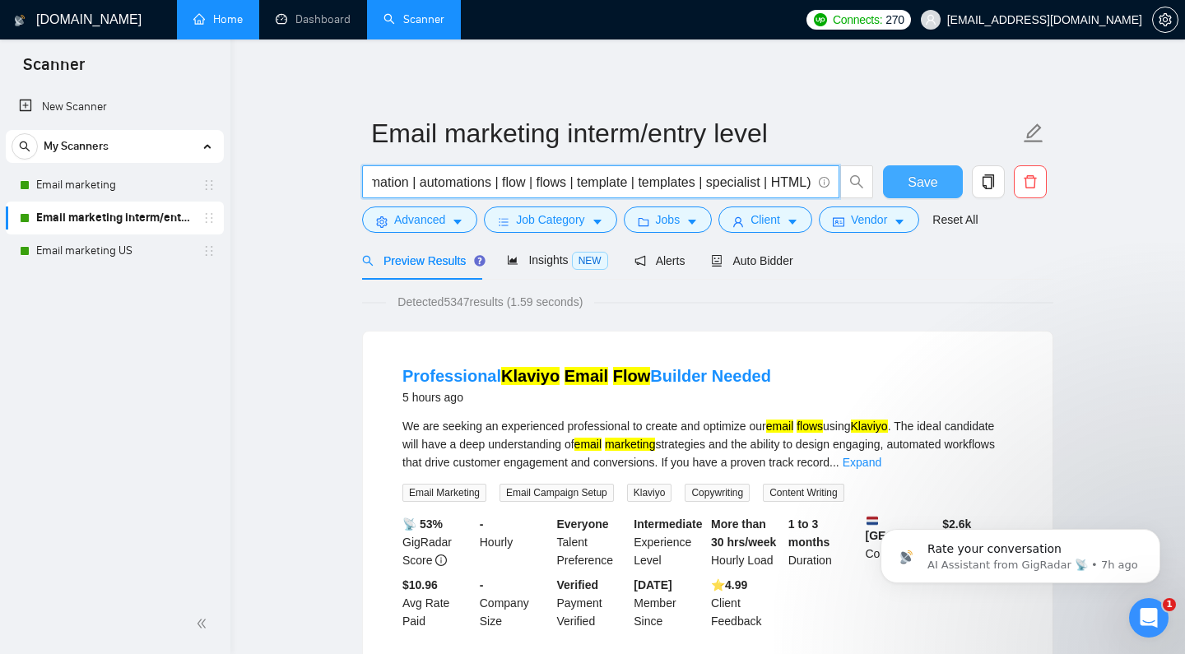
type input "Klaviyo | (Shopify*) | "(Shopify)" | "(Shopify" | "/Shopify") | (ecommerce | "e…"
click at [907, 193] on span "Save" at bounding box center [922, 182] width 30 height 21
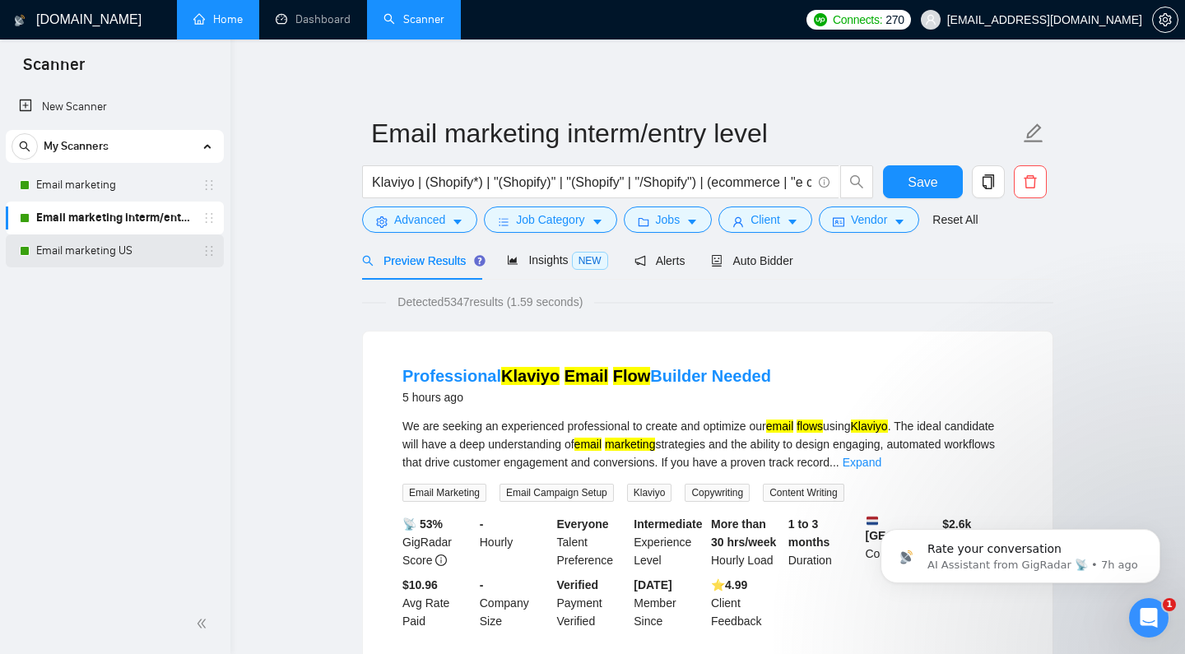
click at [137, 258] on link "Email marketing US" at bounding box center [114, 250] width 156 height 33
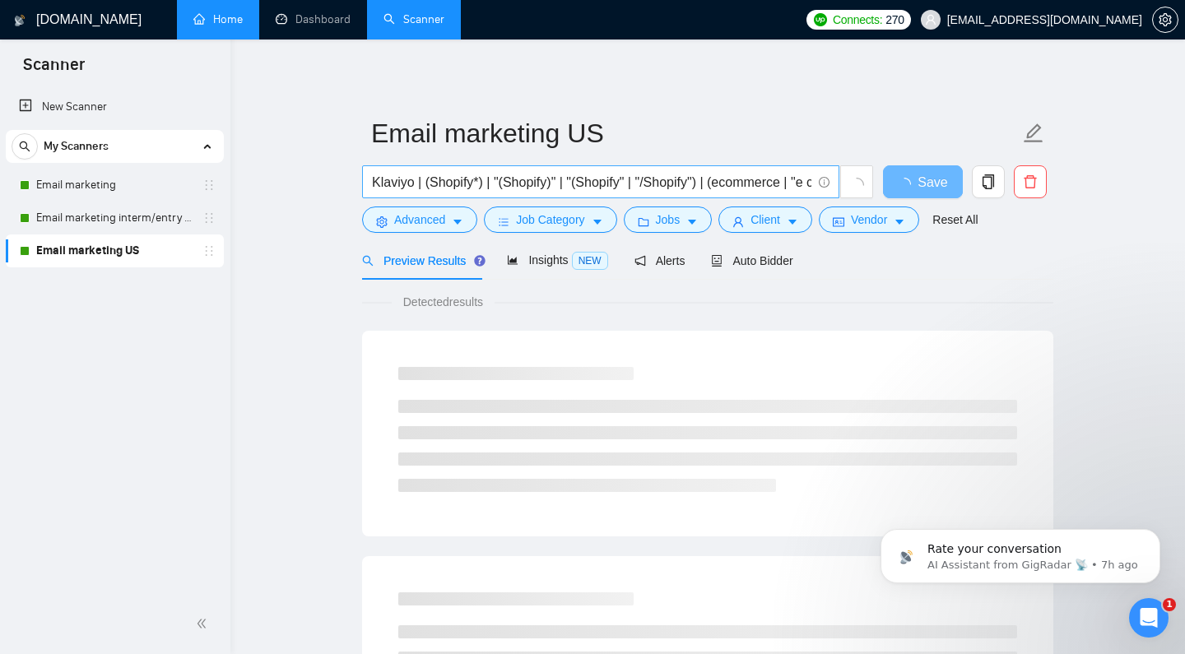
click at [605, 193] on input "Klaviyo | (Shopify*) | "(Shopify)" | "(Shopify" | "/Shopify") | (ecommerce | "e…" at bounding box center [591, 182] width 439 height 21
paste input "specialist |"
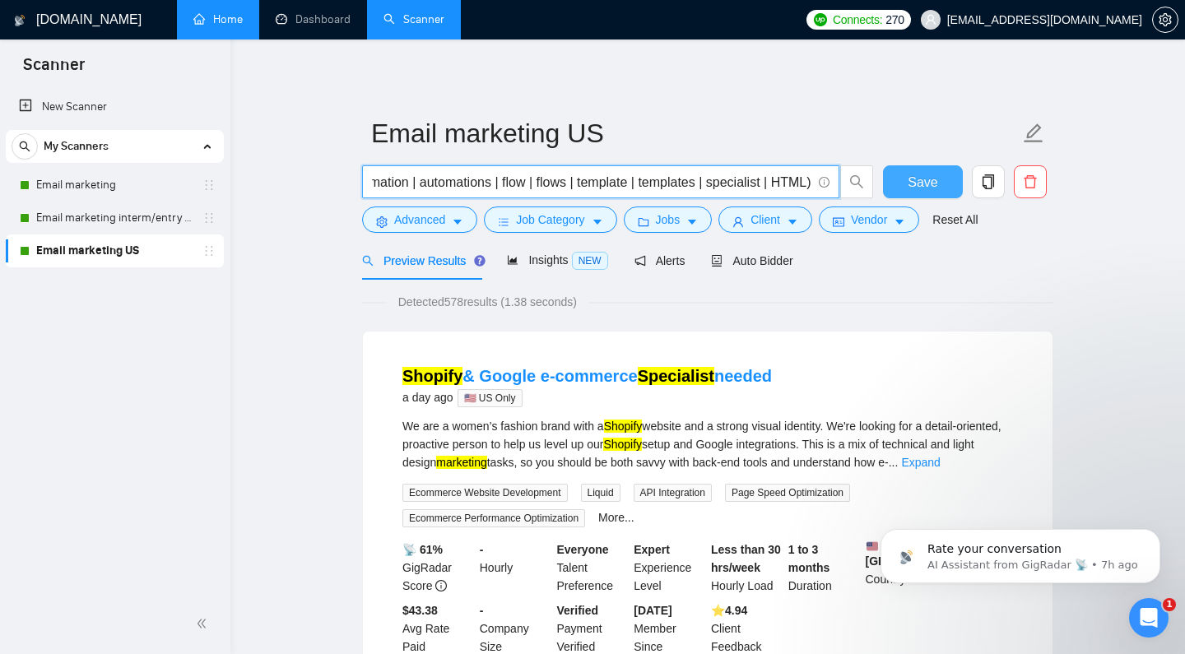
type input "Klaviyo | (Shopify*) | "(Shopify)" | "(Shopify" | "/Shopify") | (ecommerce | "e…"
click at [921, 193] on span "Save" at bounding box center [922, 182] width 30 height 21
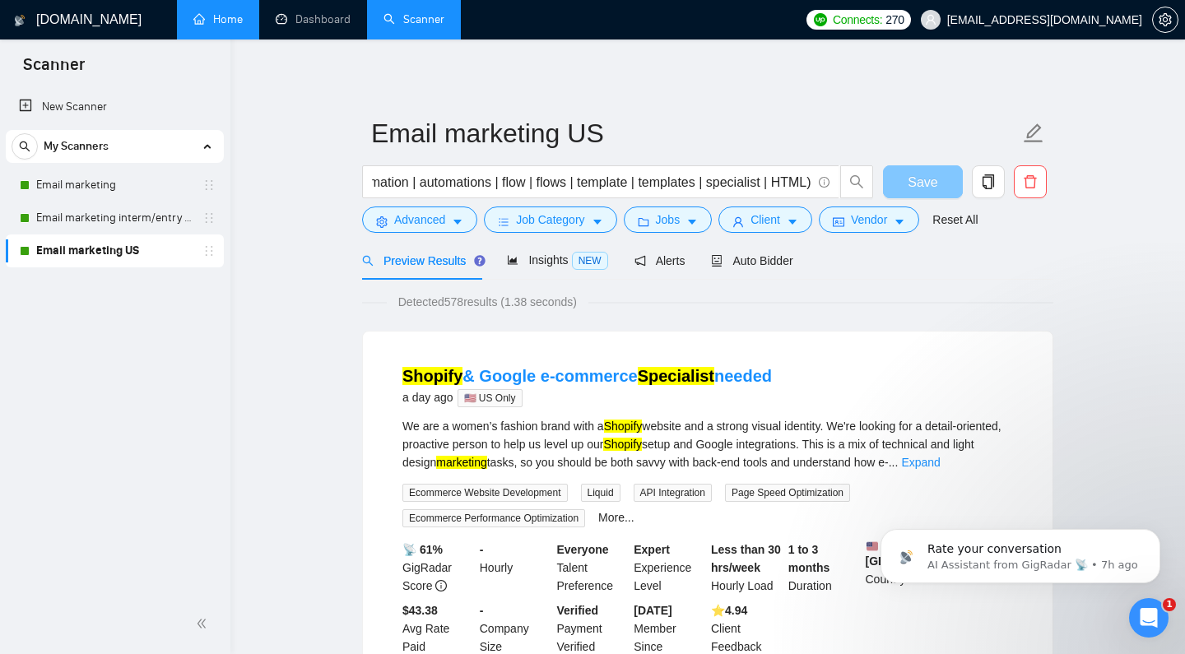
scroll to position [0, 0]
